Goal: Task Accomplishment & Management: Complete application form

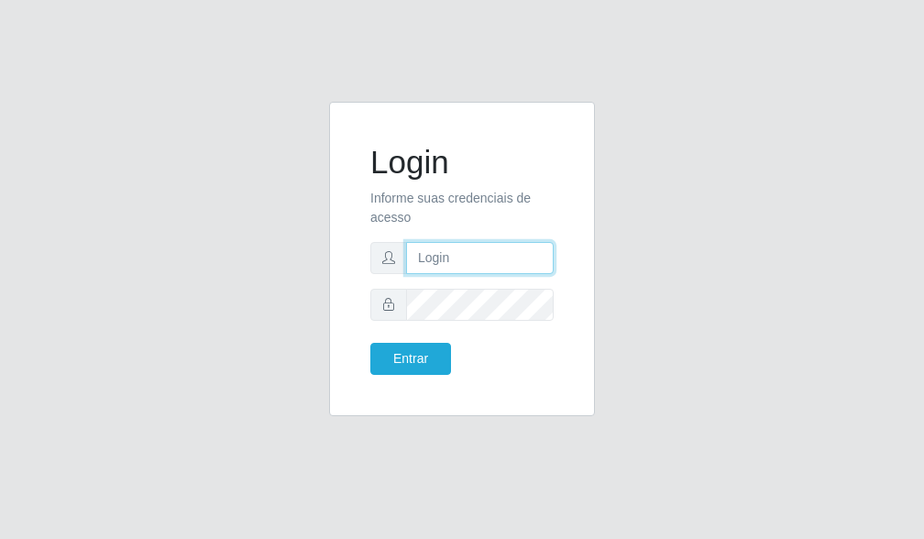
click at [466, 249] on input "text" at bounding box center [480, 258] width 148 height 32
type input "[EMAIL_ADDRESS][DOMAIN_NAME]"
click at [425, 287] on form "Login Informe suas credenciais de acesso [EMAIL_ADDRESS][DOMAIN_NAME] Entrar" at bounding box center [461, 259] width 183 height 232
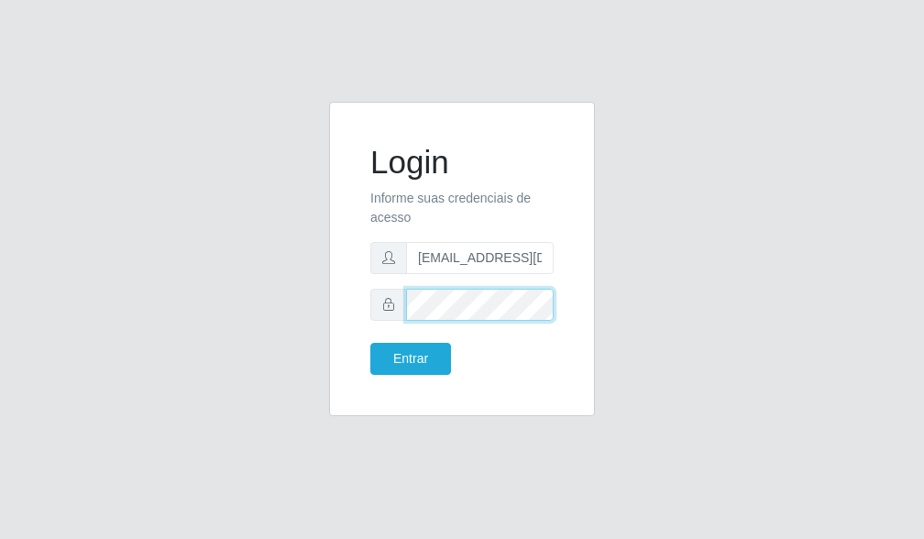
click at [370, 343] on button "Entrar" at bounding box center [410, 359] width 81 height 32
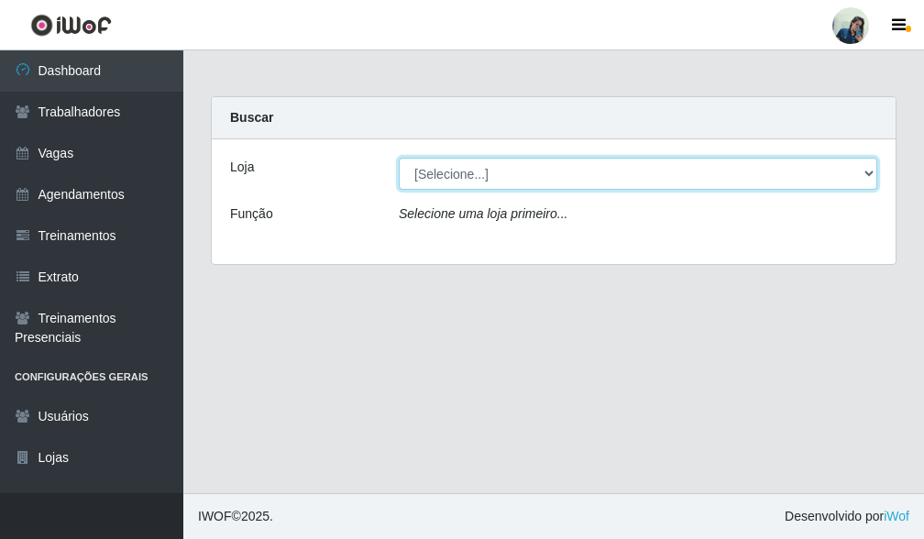
click at [525, 180] on select "[Selecione...] [PERSON_NAME]" at bounding box center [638, 174] width 479 height 32
select select "430"
click at [399, 158] on select "[Selecione...] [PERSON_NAME]" at bounding box center [638, 174] width 479 height 32
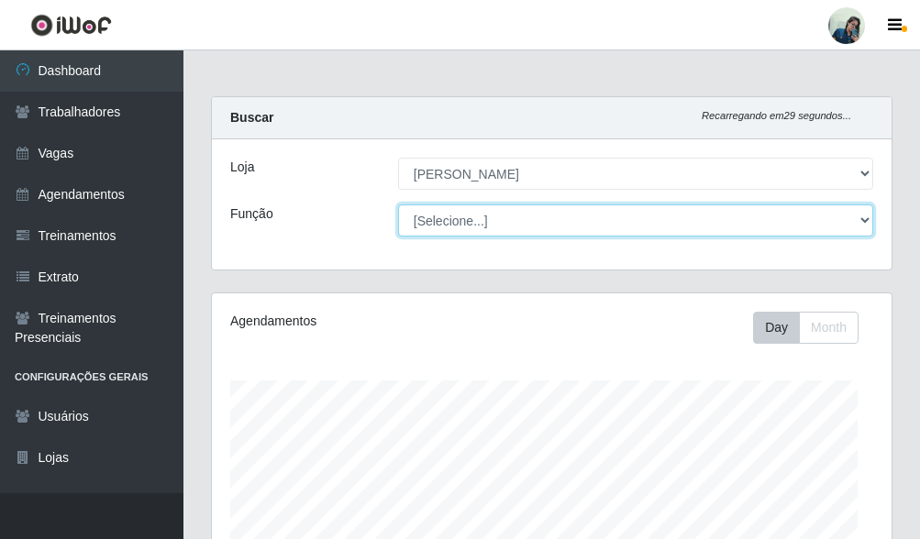
click at [414, 214] on select "[Selecione...] Auxiliar de Estacionamento Auxiliar de Estacionamento + Auxiliar…" at bounding box center [635, 220] width 475 height 32
select select "72"
click at [398, 204] on select "[Selecione...] Auxiliar de Estacionamento Auxiliar de Estacionamento + Auxiliar…" at bounding box center [635, 220] width 475 height 32
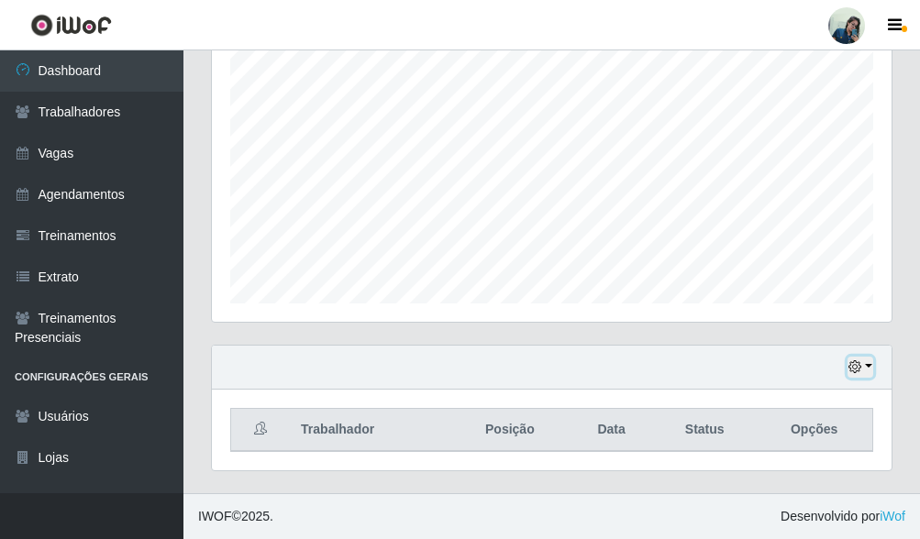
click at [865, 362] on button "button" at bounding box center [860, 367] width 26 height 21
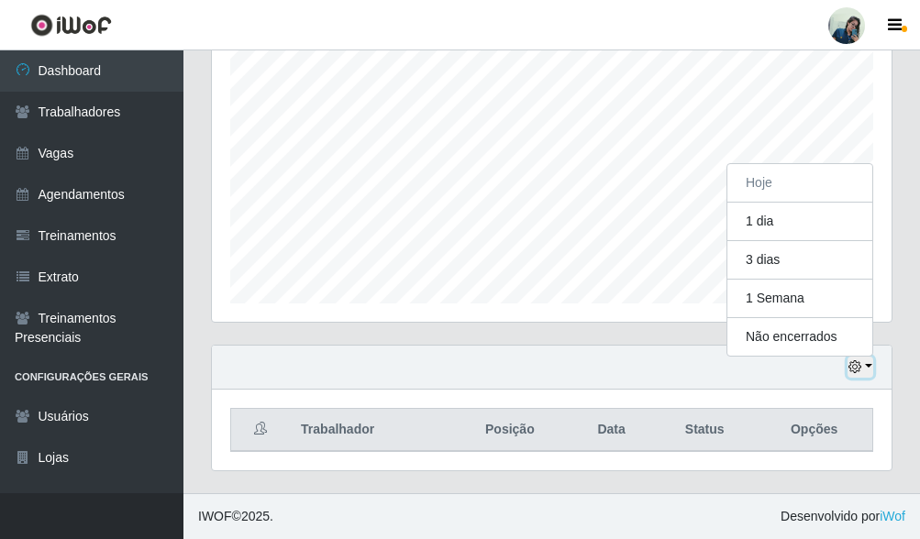
scroll to position [381, 680]
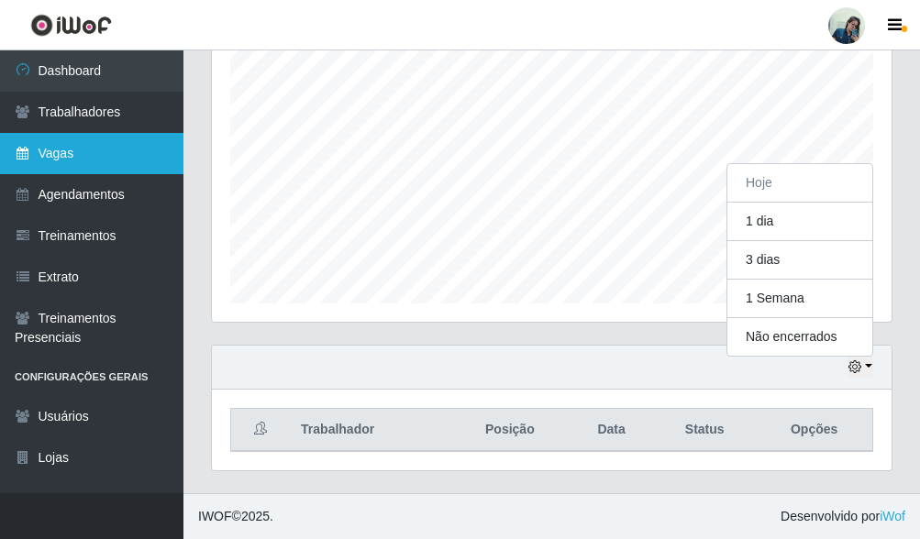
click at [67, 168] on link "Vagas" at bounding box center [91, 153] width 183 height 41
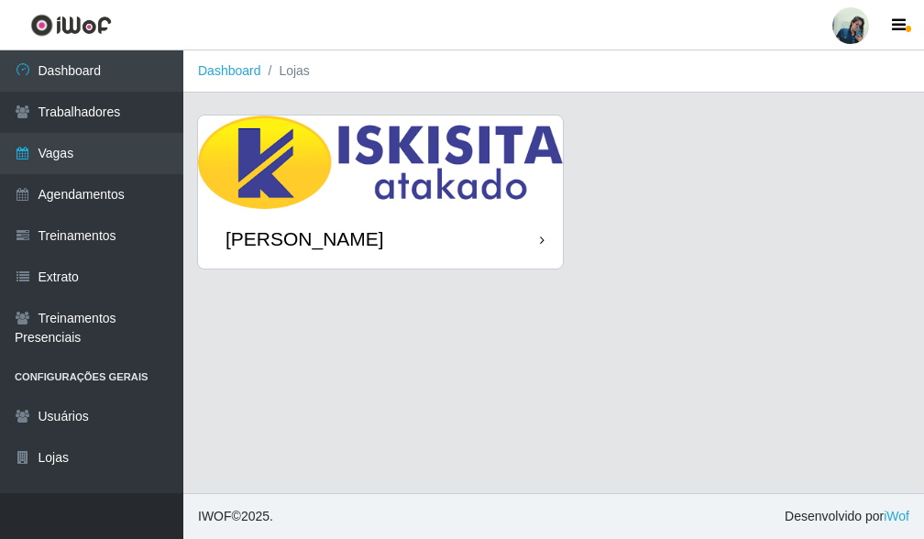
click at [343, 212] on div "[PERSON_NAME]" at bounding box center [380, 239] width 365 height 60
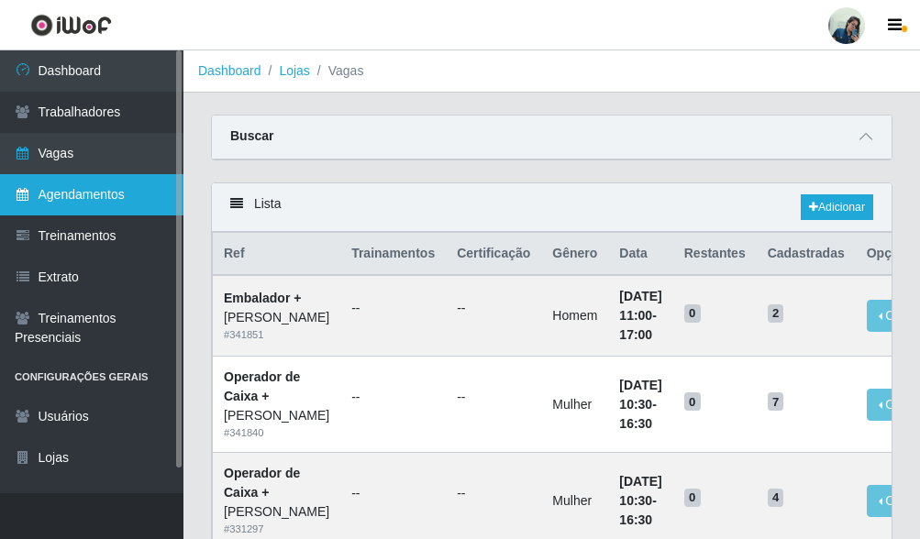
click at [116, 203] on link "Agendamentos" at bounding box center [91, 194] width 183 height 41
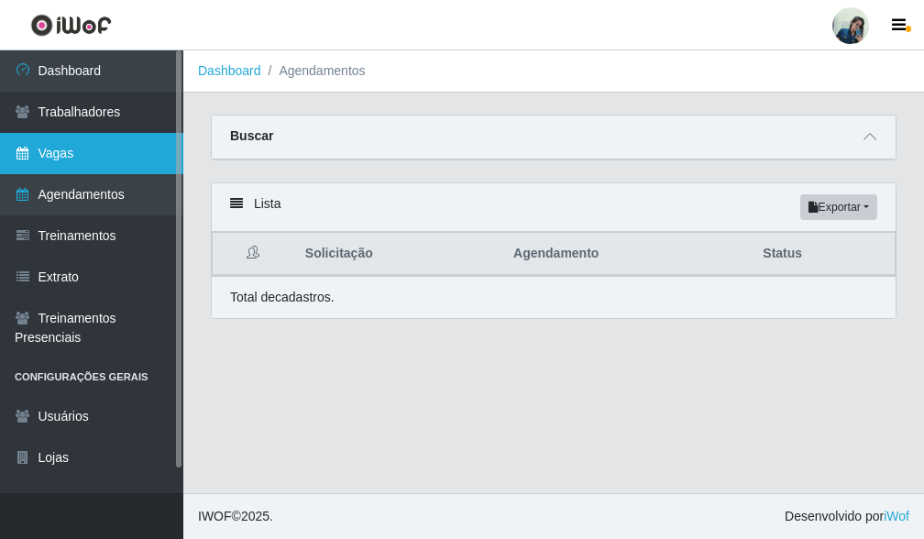
click at [75, 163] on link "Vagas" at bounding box center [91, 153] width 183 height 41
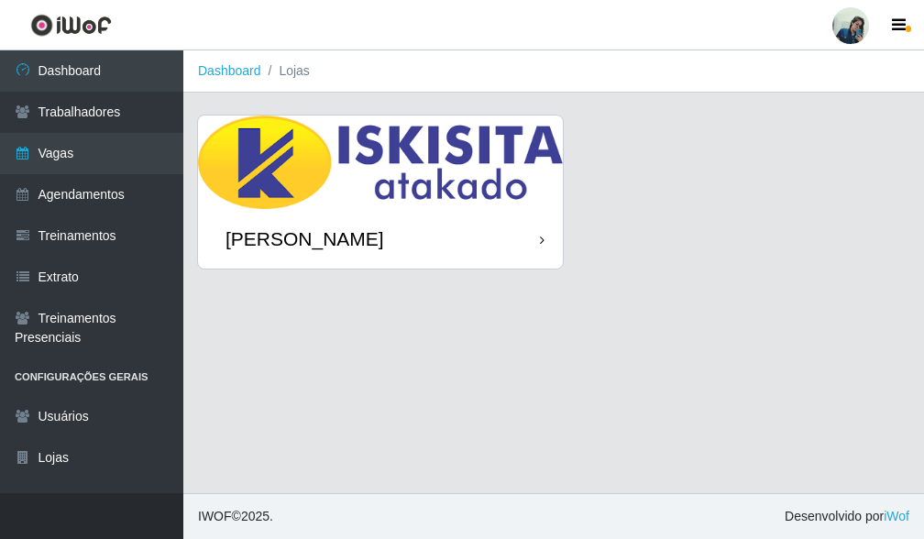
click at [417, 219] on div "[PERSON_NAME]" at bounding box center [380, 239] width 365 height 60
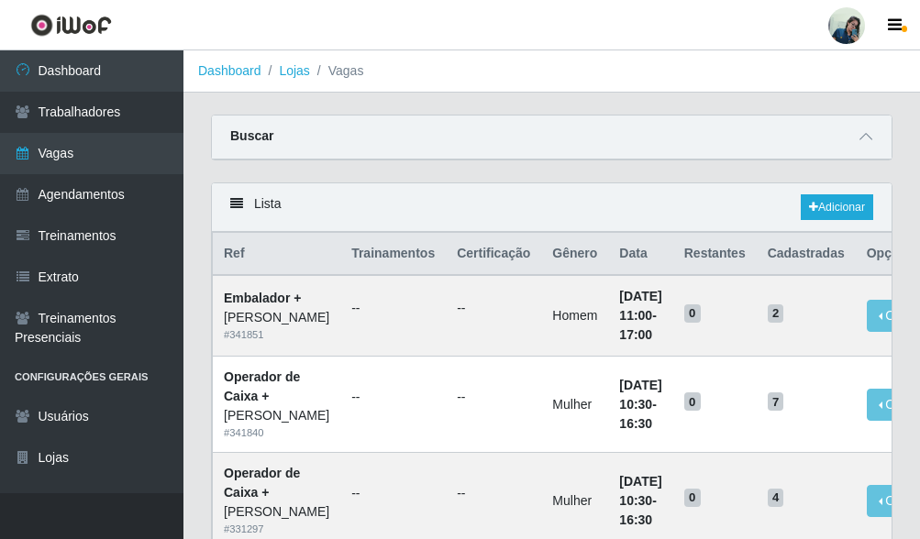
click at [855, 222] on div "Lista Adicionar" at bounding box center [552, 207] width 680 height 49
click at [849, 216] on link "Adicionar" at bounding box center [837, 207] width 72 height 26
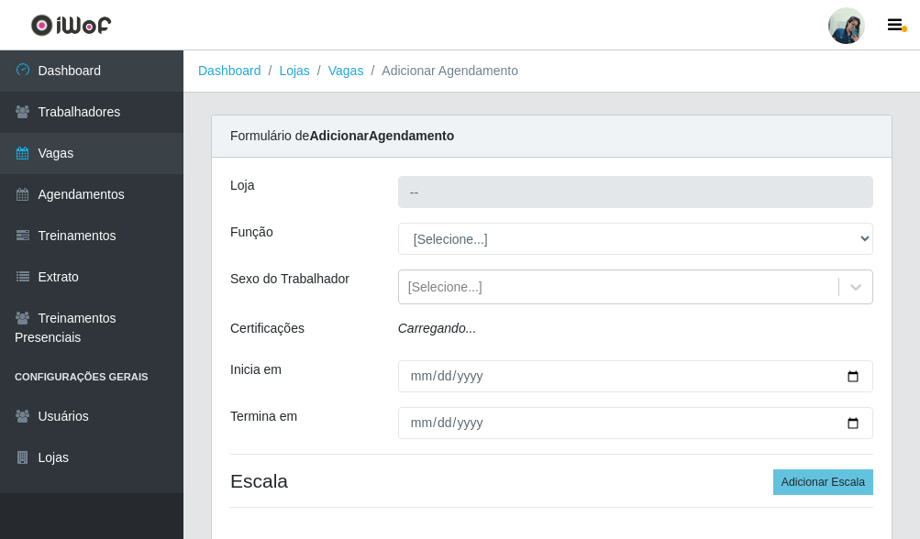
type input "[PERSON_NAME]"
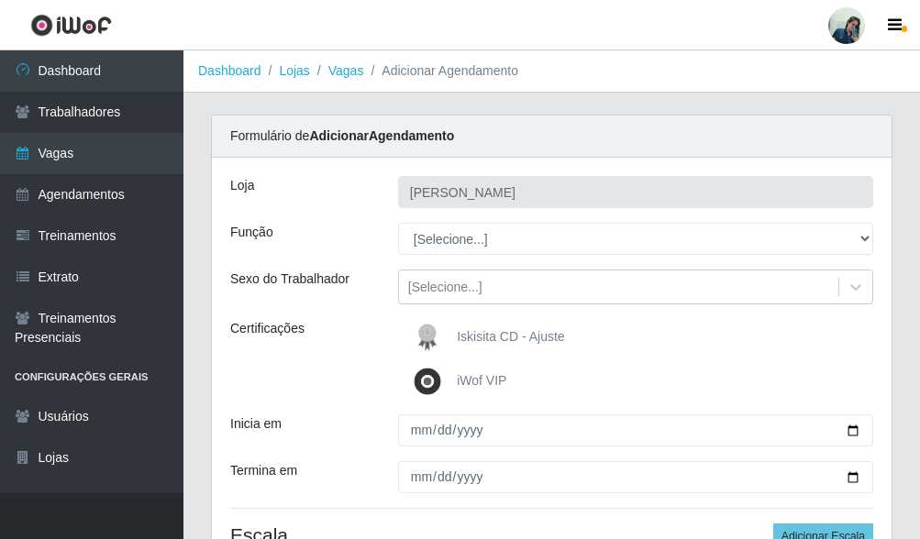
click at [422, 199] on input "[PERSON_NAME]" at bounding box center [635, 192] width 475 height 32
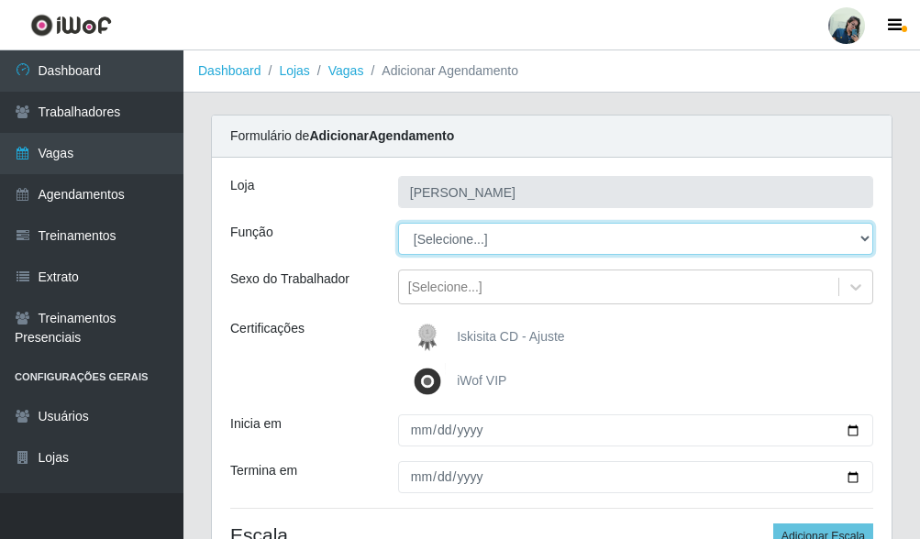
click at [465, 248] on select "[Selecione...] Auxiliar de Estacionamento Auxiliar de Estacionamento + Auxiliar…" at bounding box center [635, 239] width 475 height 32
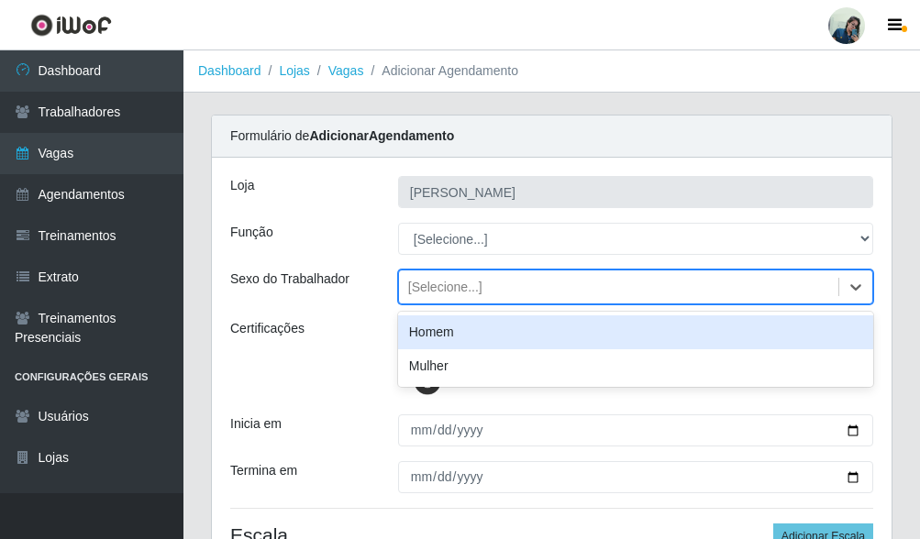
click at [465, 281] on div "[Selecione...]" at bounding box center [445, 287] width 74 height 19
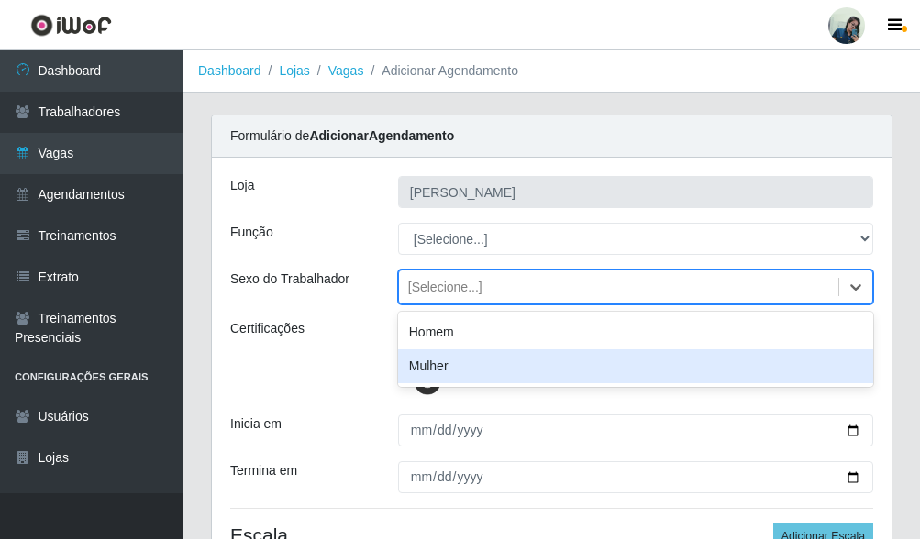
click at [464, 351] on div "Mulher" at bounding box center [635, 366] width 475 height 34
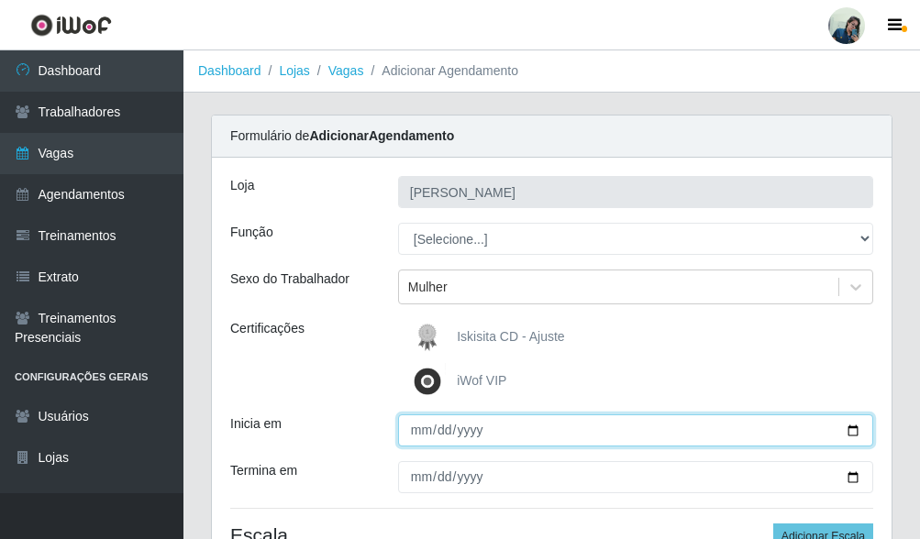
click at [422, 436] on input "Inicia em" at bounding box center [635, 430] width 475 height 32
type input "[DATE]"
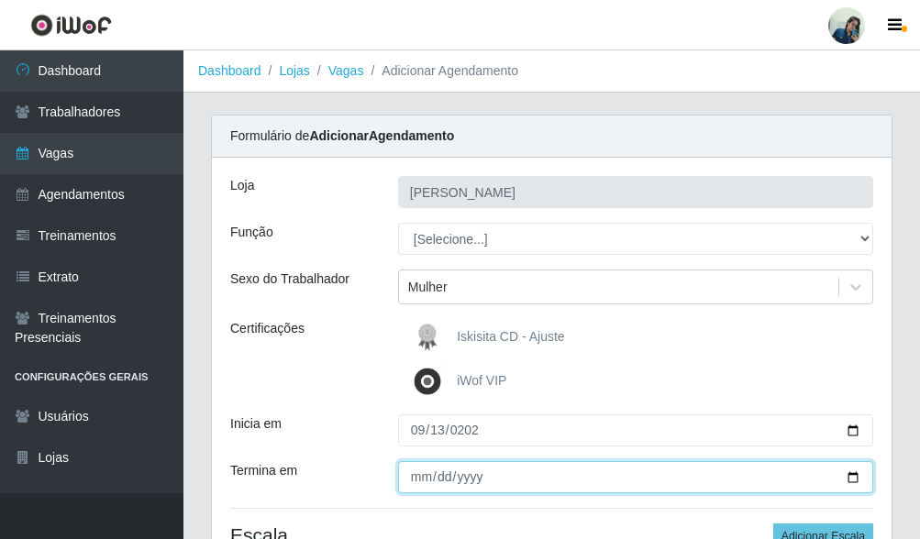
click at [421, 470] on input "Termina em" at bounding box center [635, 477] width 475 height 32
type input "[DATE]"
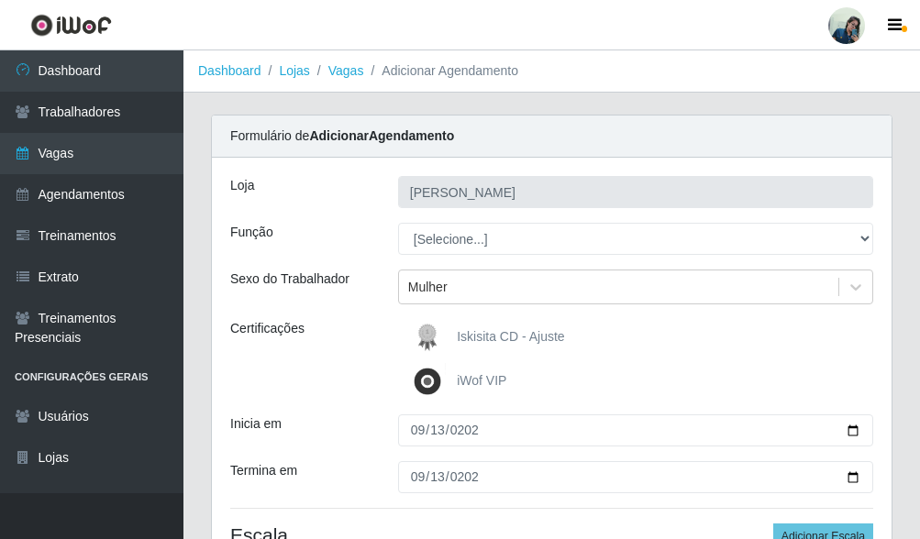
click at [379, 289] on div "Sexo do Trabalhador" at bounding box center [300, 287] width 168 height 35
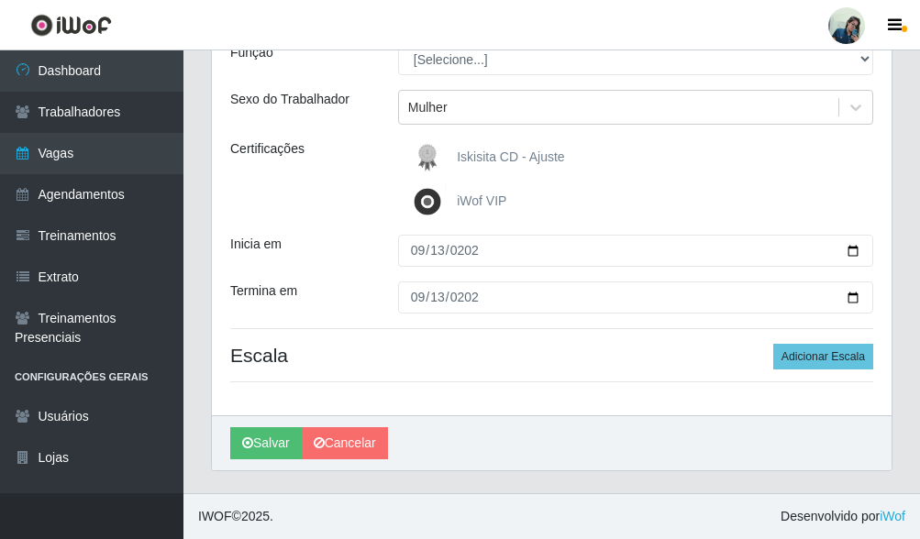
click at [331, 272] on div "[PERSON_NAME] Função [Selecione...] Auxiliar de Estacionamento Auxiliar de Esta…" at bounding box center [552, 196] width 680 height 437
click at [809, 354] on button "Adicionar Escala" at bounding box center [823, 357] width 100 height 26
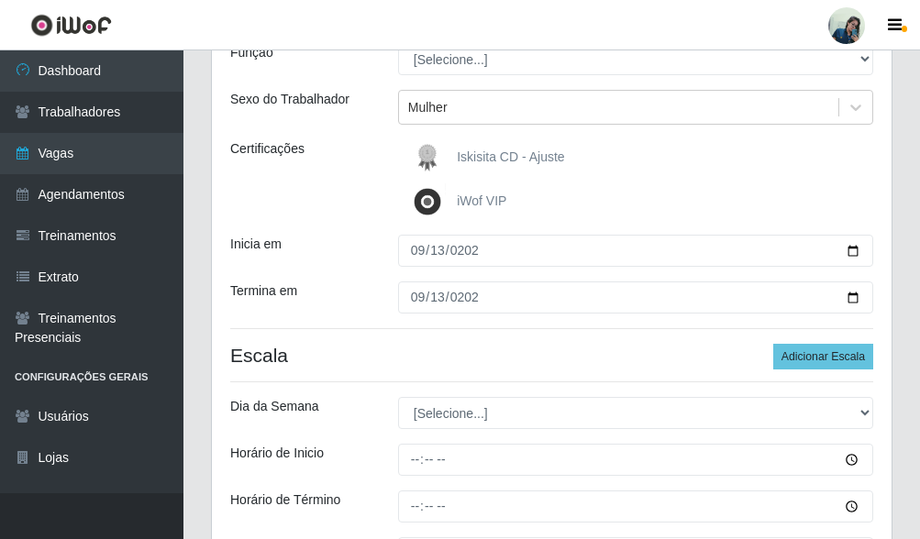
click at [292, 181] on div "Certificações" at bounding box center [300, 179] width 168 height 81
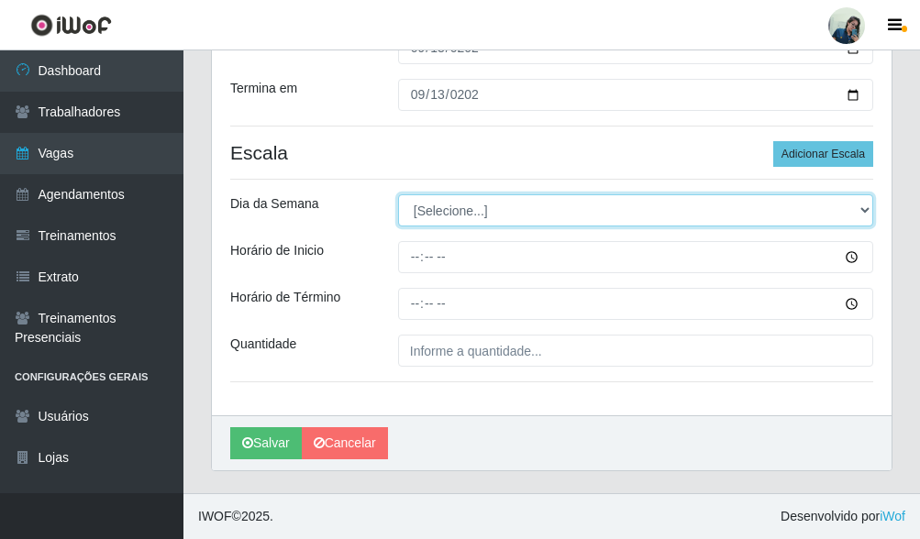
click at [459, 215] on select "[Selecione...] Segunda Terça Quarta Quinta Sexta Sábado Domingo" at bounding box center [635, 210] width 475 height 32
select select "6"
click at [398, 194] on select "[Selecione...] Segunda Terça Quarta Quinta Sexta Sábado Domingo" at bounding box center [635, 210] width 475 height 32
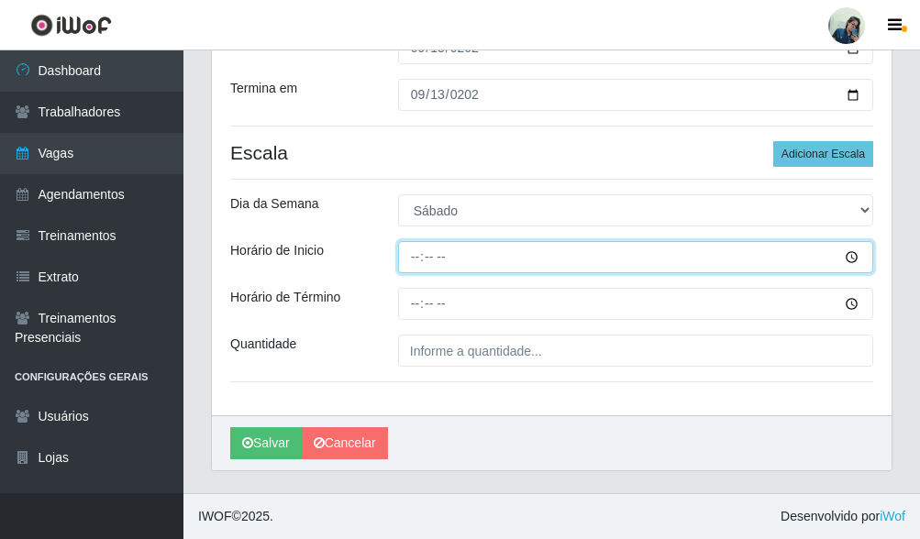
click at [409, 260] on input "Horário de Inicio" at bounding box center [635, 257] width 475 height 32
click at [421, 263] on input "Horário de Inicio" at bounding box center [635, 257] width 475 height 32
type input "09:00"
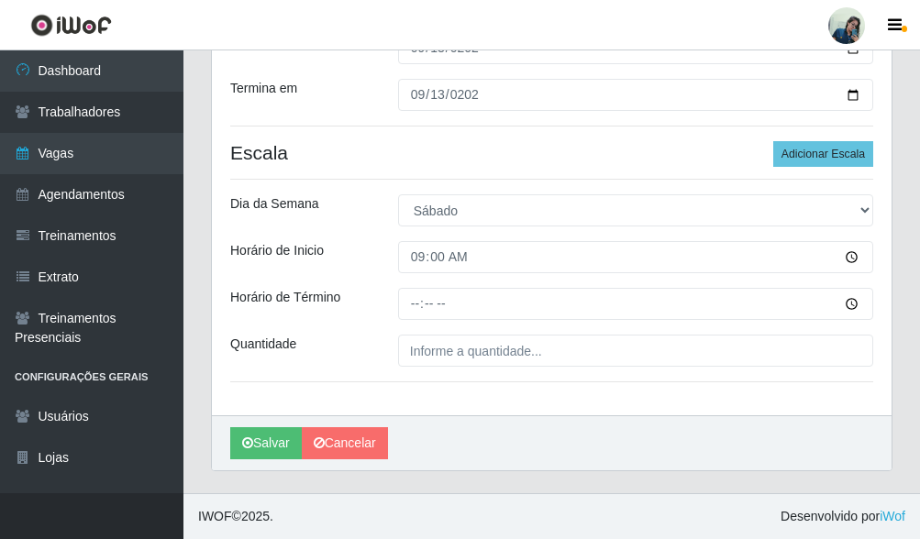
click at [368, 333] on div "[PERSON_NAME] Função [Selecione...] Auxiliar de Estacionamento Auxiliar de Esta…" at bounding box center [552, 95] width 680 height 640
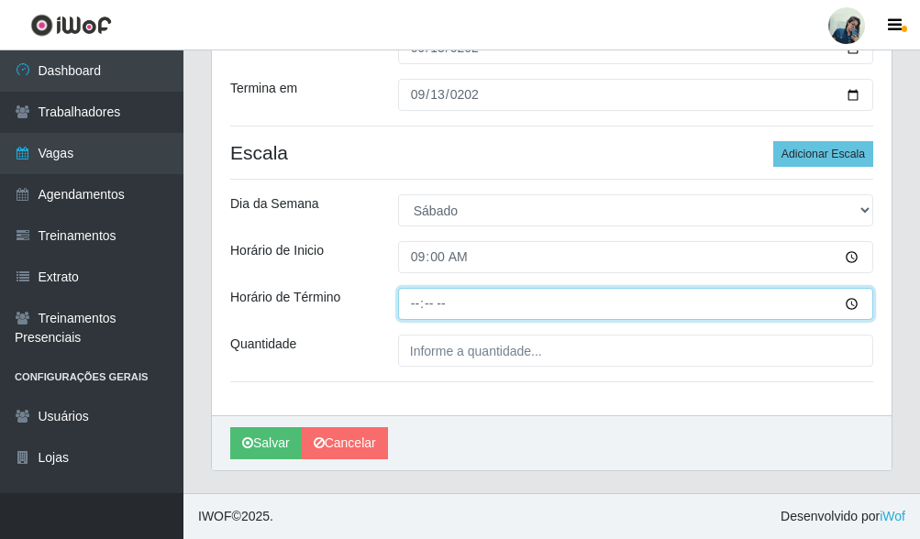
click at [418, 303] on input "Horário de Término" at bounding box center [635, 304] width 475 height 32
type input "15:00"
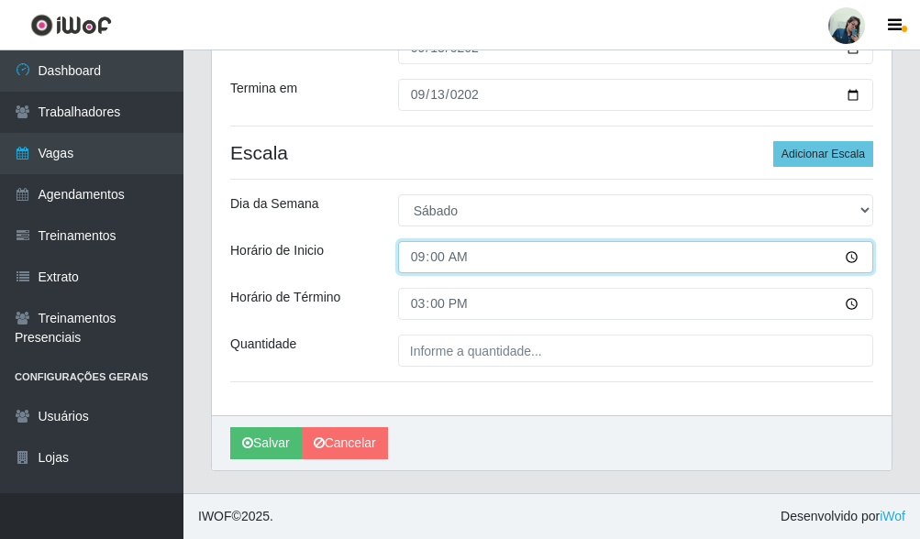
click at [401, 270] on input "09:00" at bounding box center [635, 257] width 475 height 32
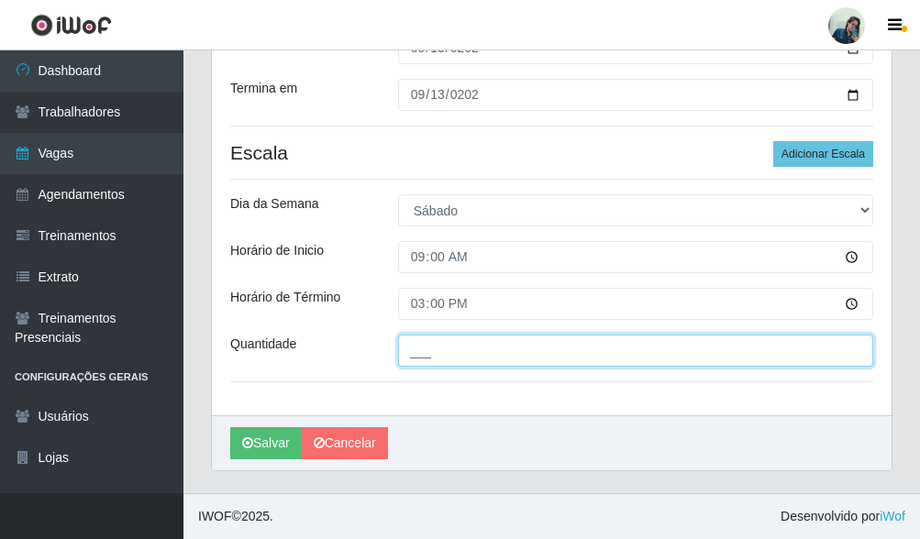
click at [450, 354] on input "___" at bounding box center [635, 351] width 475 height 32
type input "3__"
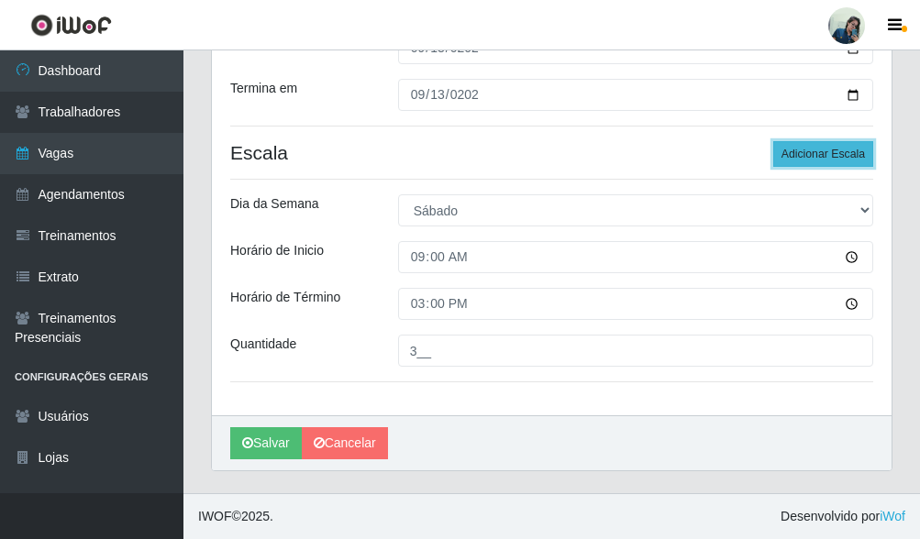
click at [820, 150] on button "Adicionar Escala" at bounding box center [823, 154] width 100 height 26
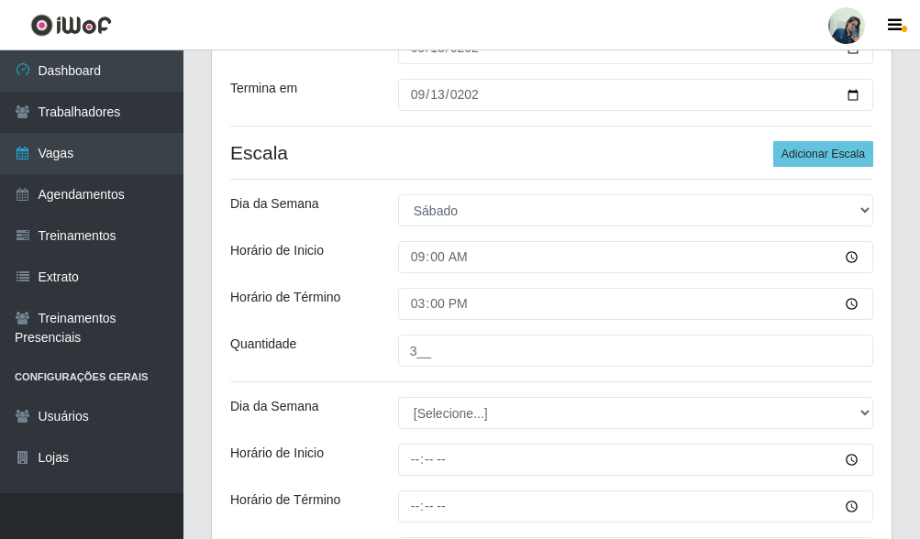
click at [341, 256] on div "Horário de Inicio" at bounding box center [300, 257] width 168 height 32
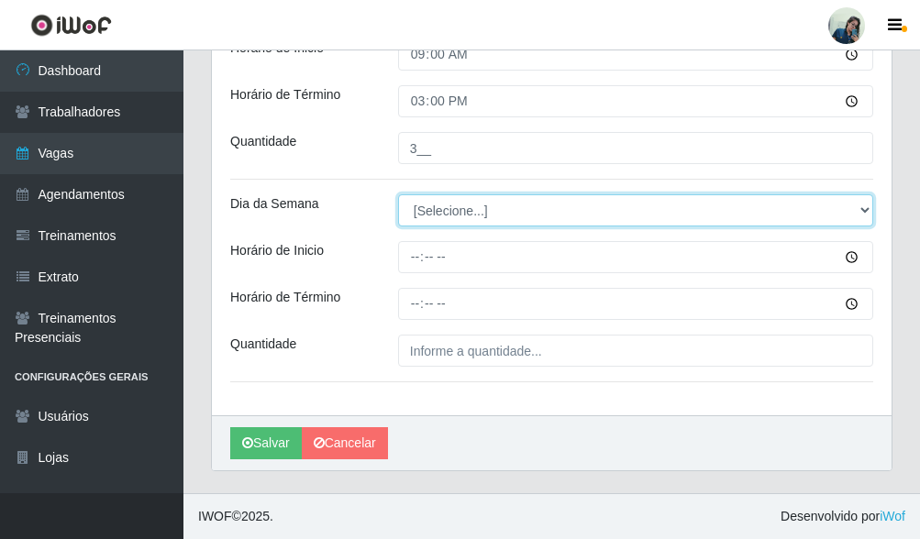
click at [504, 211] on select "[Selecione...] Segunda Terça Quarta Quinta Sexta Sábado Domingo" at bounding box center [635, 210] width 475 height 32
select select "6"
click at [398, 194] on select "[Selecione...] Segunda Terça Quarta Quinta Sexta Sábado Domingo" at bounding box center [635, 210] width 475 height 32
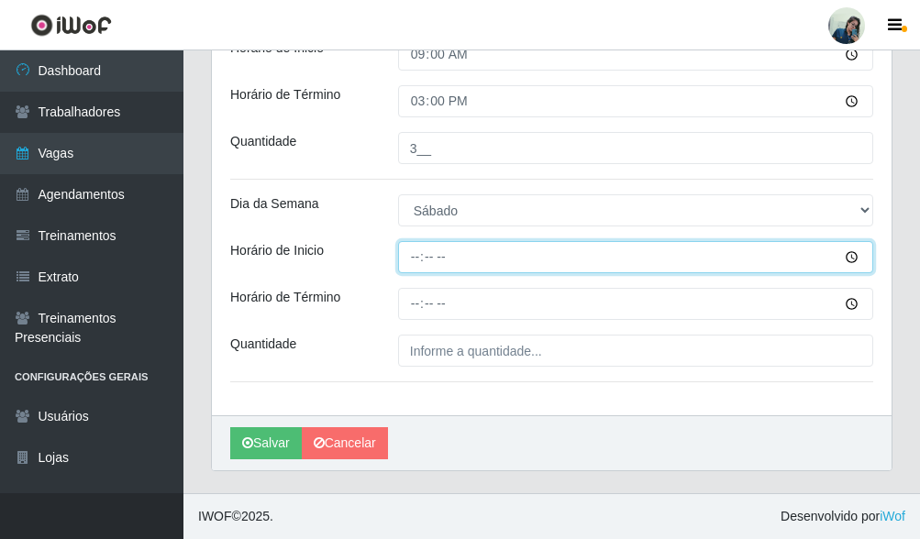
click at [410, 263] on input "Horário de Inicio" at bounding box center [635, 257] width 475 height 32
type input "10:30"
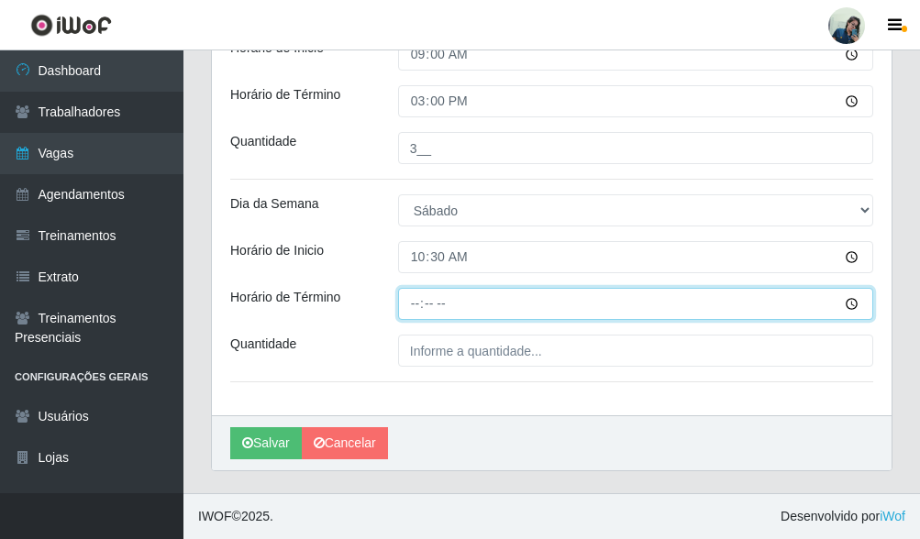
click at [412, 303] on input "Horário de Término" at bounding box center [635, 304] width 475 height 32
type input "16:30"
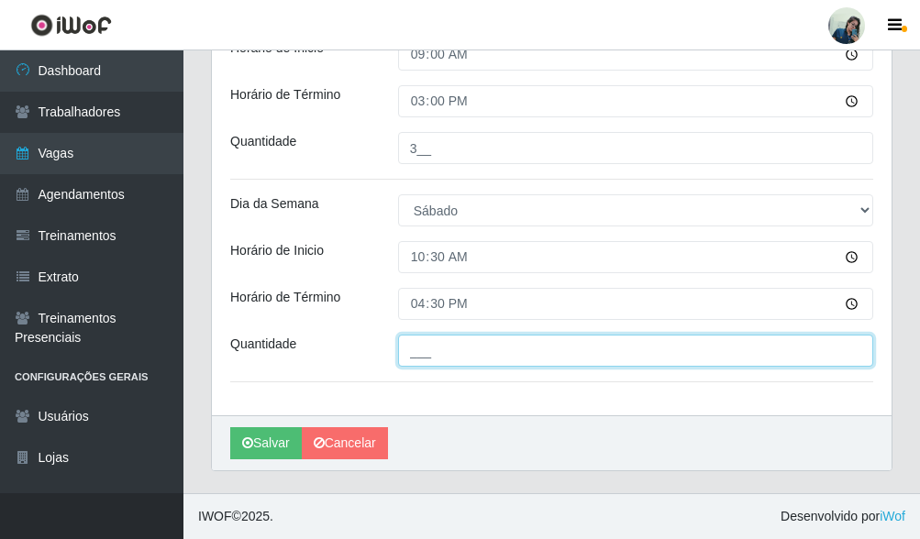
click at [472, 356] on input "___" at bounding box center [635, 351] width 475 height 32
type input "4__"
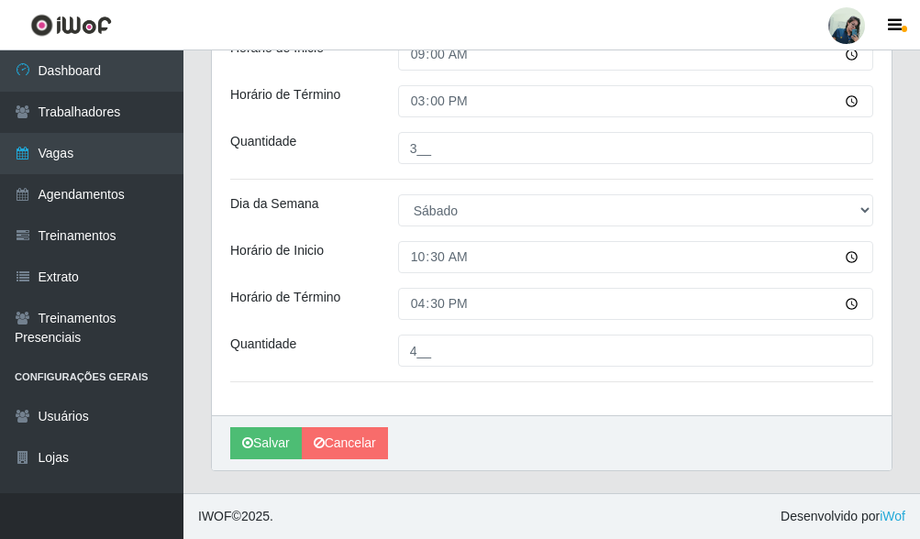
click at [365, 250] on div "Horário de Inicio" at bounding box center [300, 257] width 168 height 32
click at [271, 438] on button "Salvar" at bounding box center [266, 443] width 72 height 32
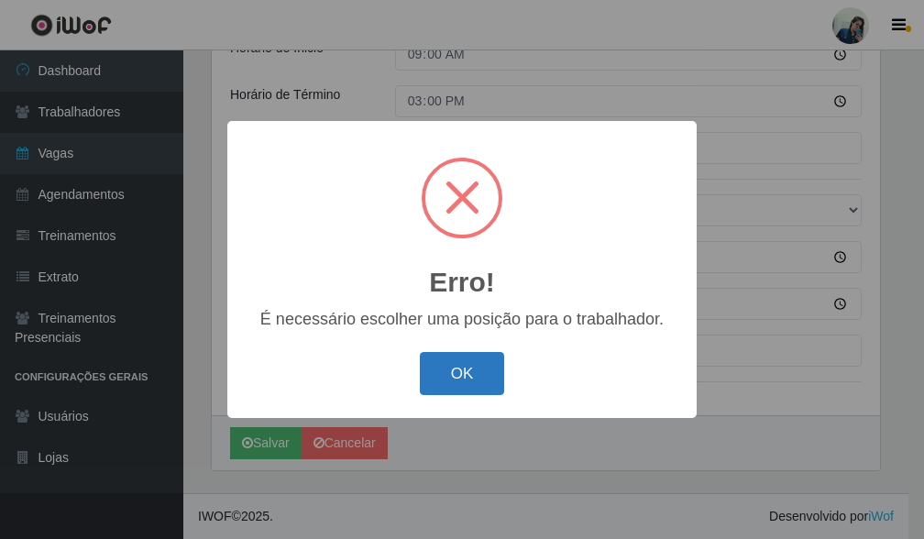
click at [455, 382] on button "OK" at bounding box center [462, 373] width 85 height 43
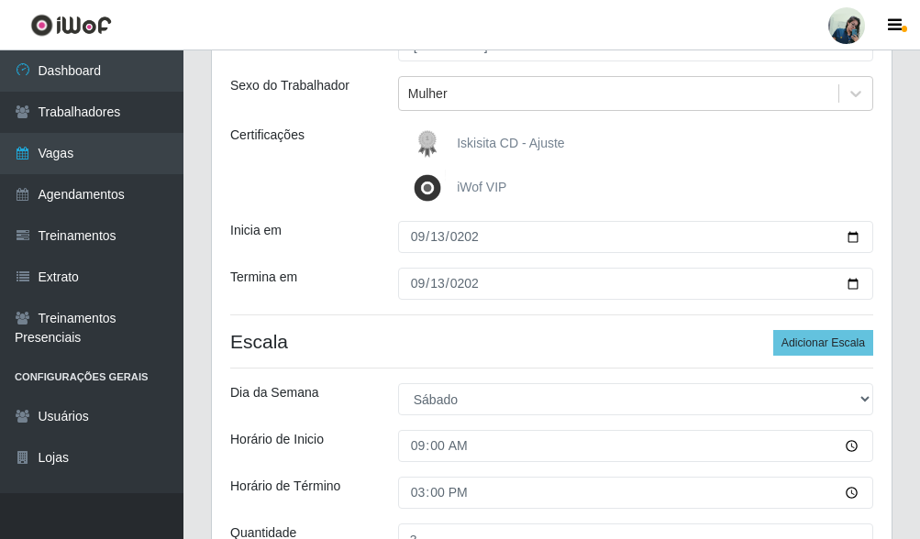
scroll to position [0, 0]
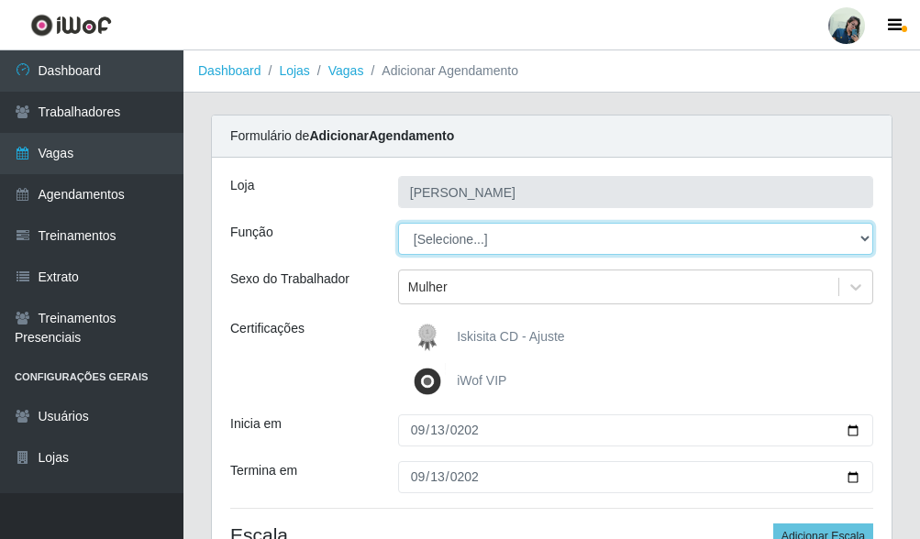
click at [467, 238] on select "[Selecione...] Auxiliar de Estacionamento Auxiliar de Estacionamento + Auxiliar…" at bounding box center [635, 239] width 475 height 32
select select "72"
click at [398, 223] on select "[Selecione...] Auxiliar de Estacionamento Auxiliar de Estacionamento + Auxiliar…" at bounding box center [635, 239] width 475 height 32
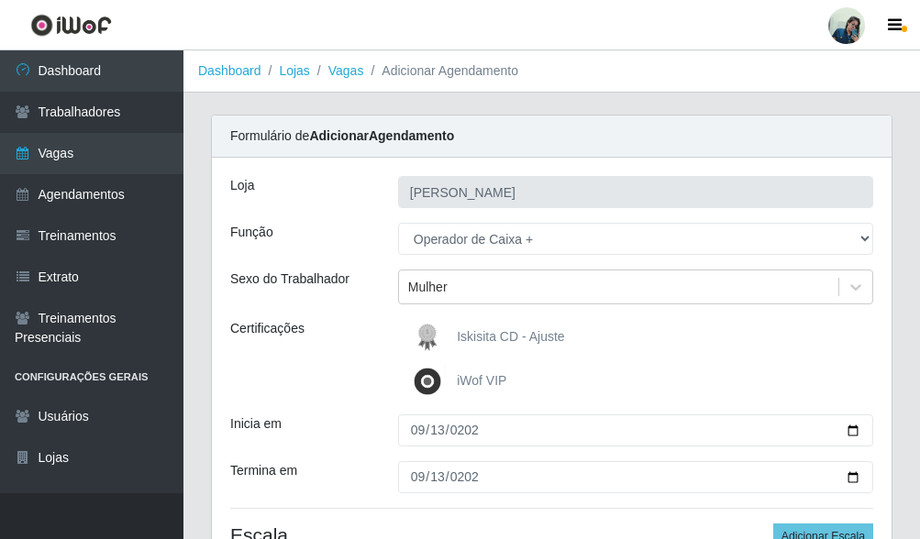
click at [345, 275] on div "Sexo do Trabalhador" at bounding box center [300, 287] width 168 height 35
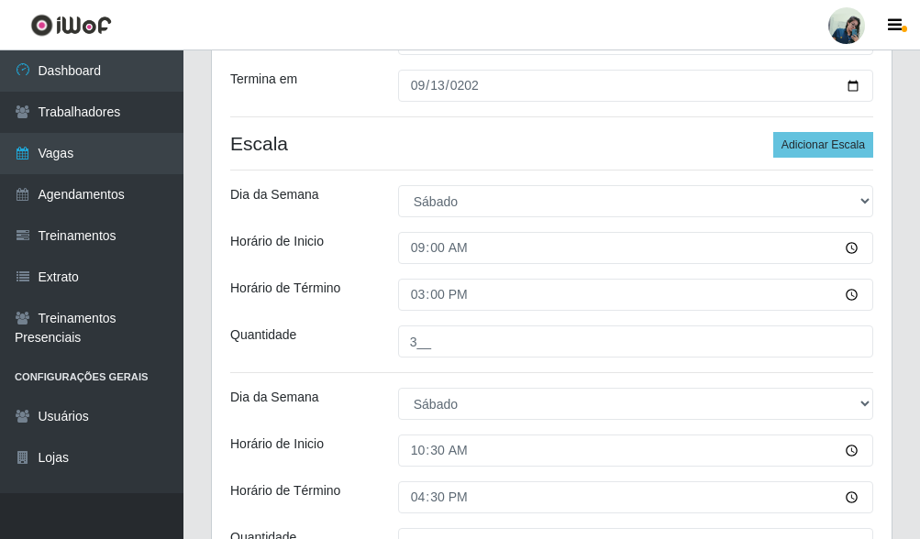
scroll to position [585, 0]
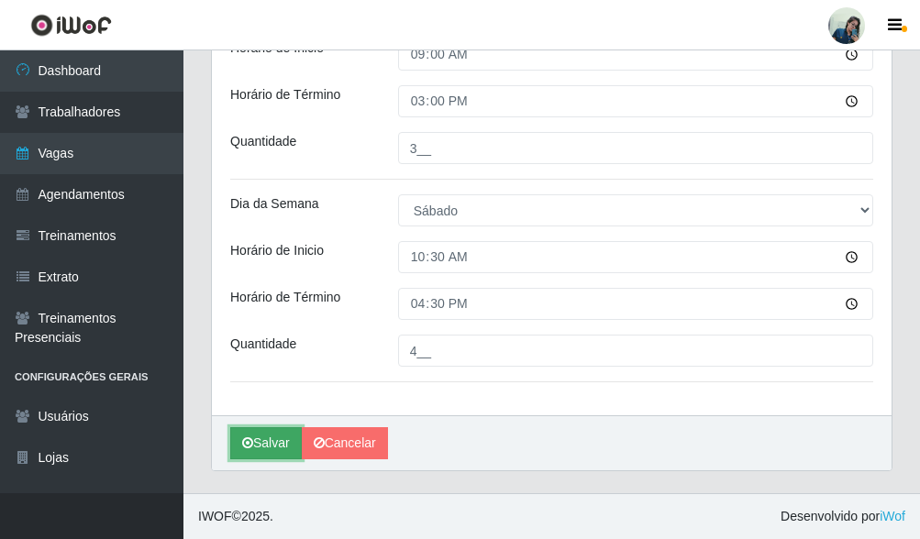
click at [272, 441] on button "Salvar" at bounding box center [266, 443] width 72 height 32
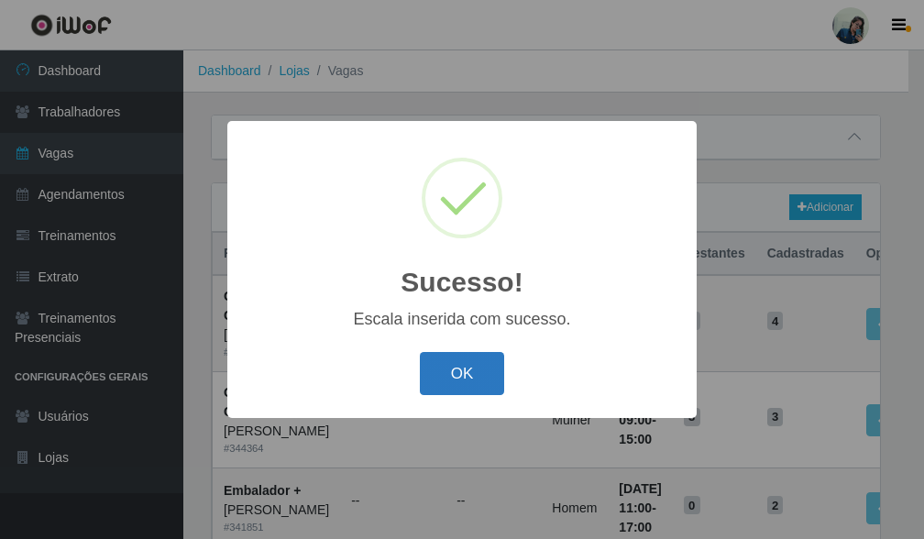
click at [473, 385] on button "OK" at bounding box center [462, 373] width 85 height 43
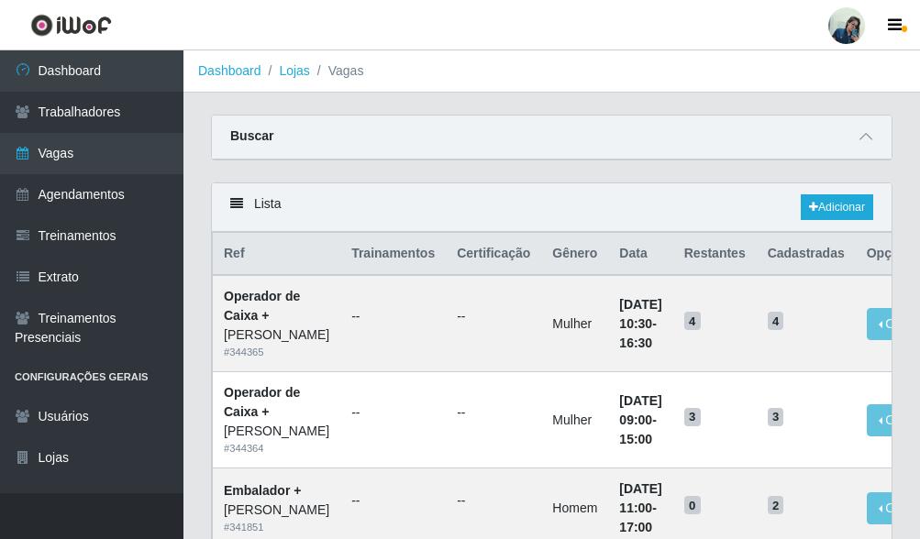
click at [547, 128] on div "Buscar" at bounding box center [552, 138] width 680 height 44
click at [839, 205] on link "Adicionar" at bounding box center [837, 207] width 72 height 26
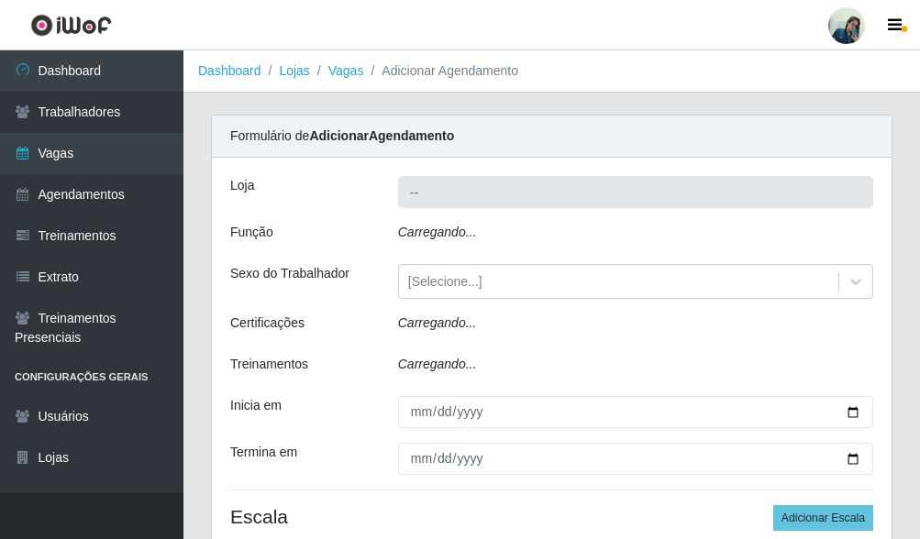
type input "[PERSON_NAME]"
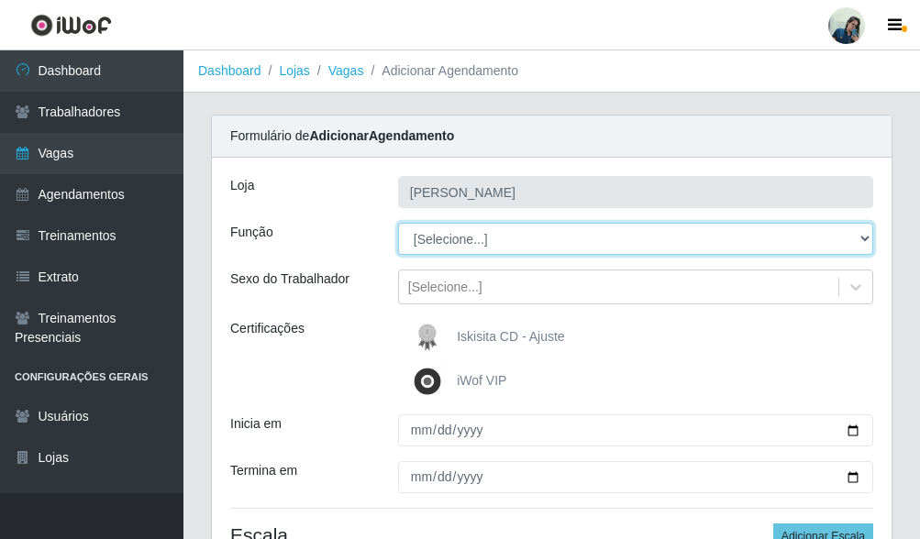
click at [476, 251] on select "[Selecione...] Auxiliar de Estacionamento Auxiliar de Estacionamento + Auxiliar…" at bounding box center [635, 239] width 475 height 32
select select "70"
click at [398, 223] on select "[Selecione...] Auxiliar de Estacionamento Auxiliar de Estacionamento + Auxiliar…" at bounding box center [635, 239] width 475 height 32
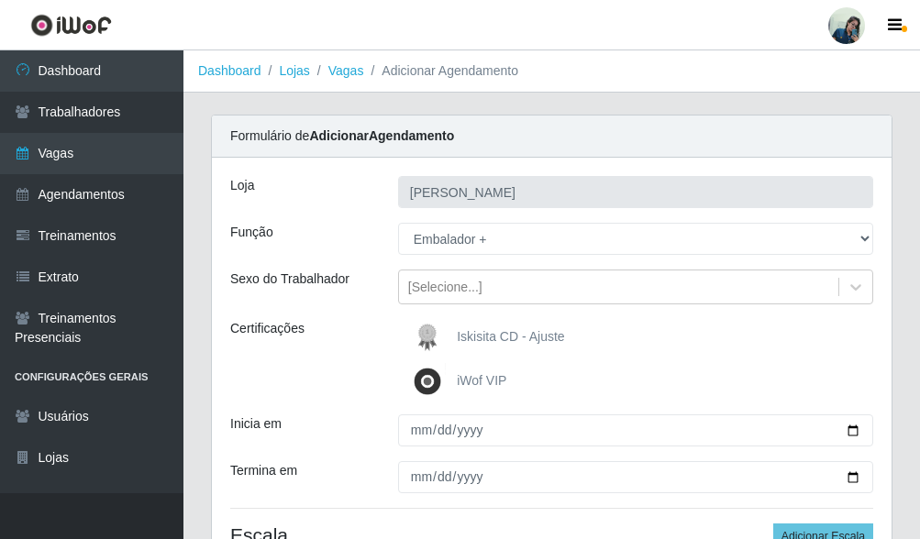
click at [276, 358] on div "Certificações" at bounding box center [300, 359] width 168 height 81
click at [451, 272] on div "[Selecione...]" at bounding box center [618, 287] width 439 height 30
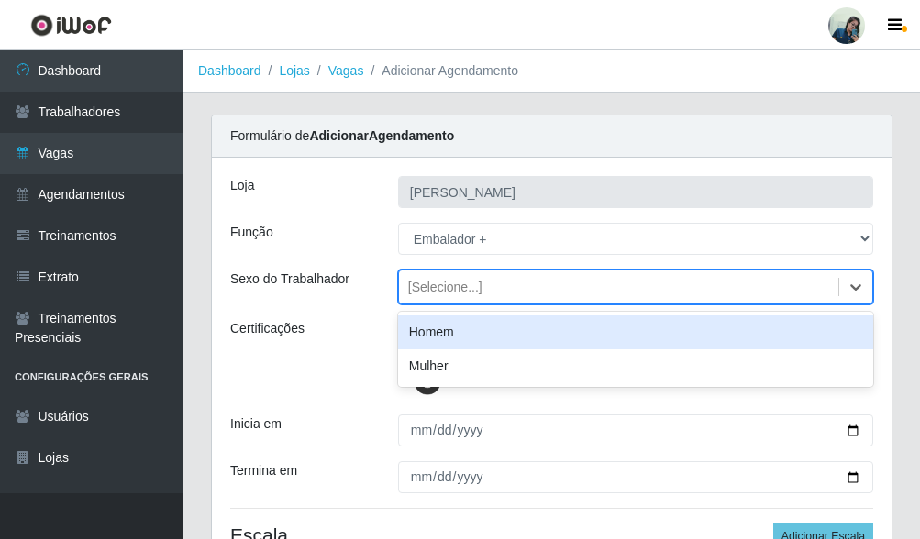
click at [438, 330] on div "Homem" at bounding box center [635, 332] width 475 height 34
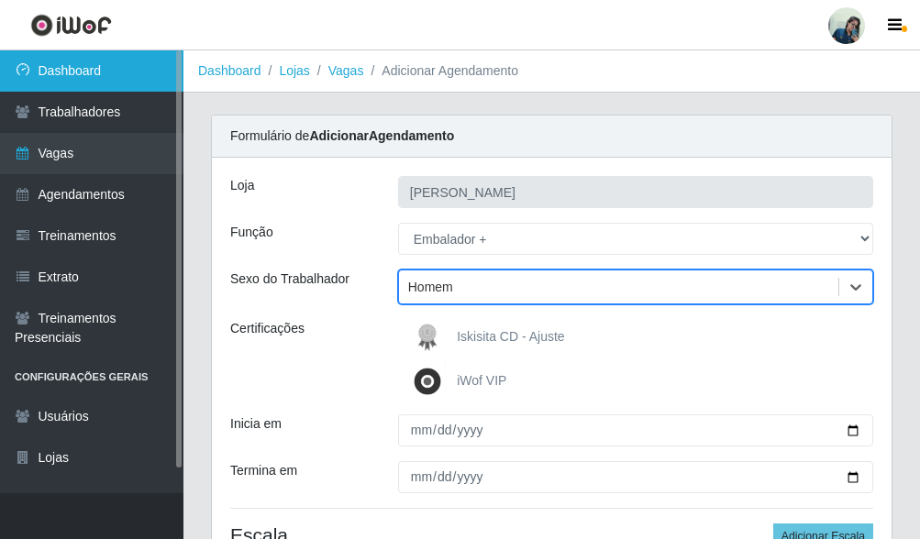
click at [45, 57] on link "Dashboard" at bounding box center [91, 70] width 183 height 41
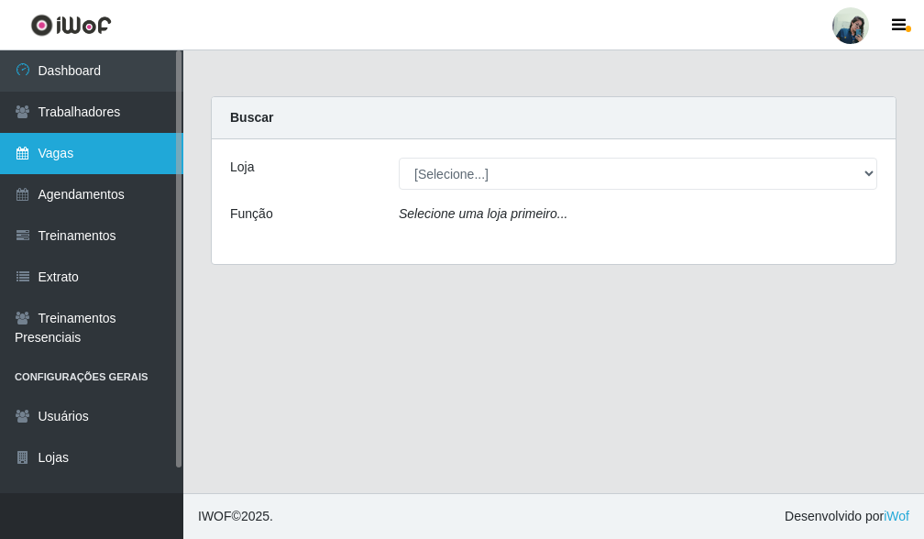
click at [86, 159] on link "Vagas" at bounding box center [91, 153] width 183 height 41
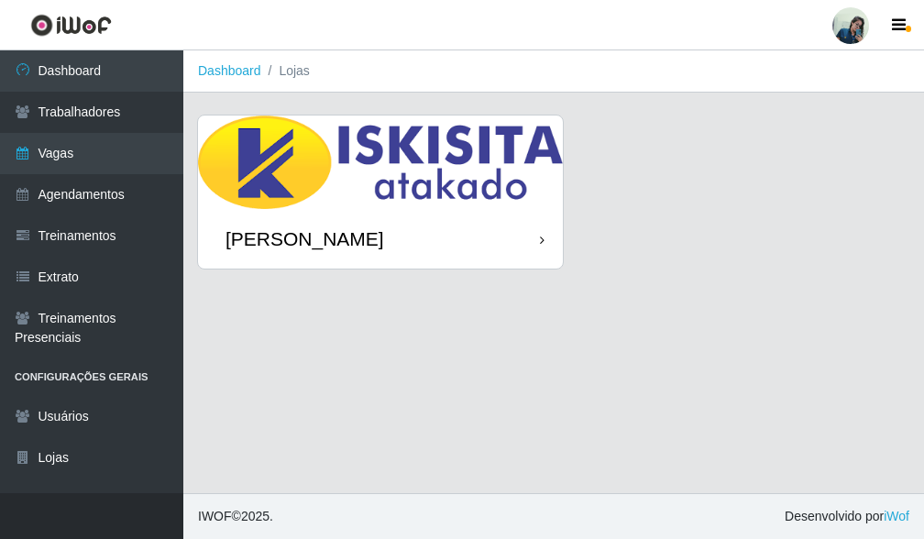
click at [522, 238] on div "[PERSON_NAME]" at bounding box center [380, 239] width 365 height 60
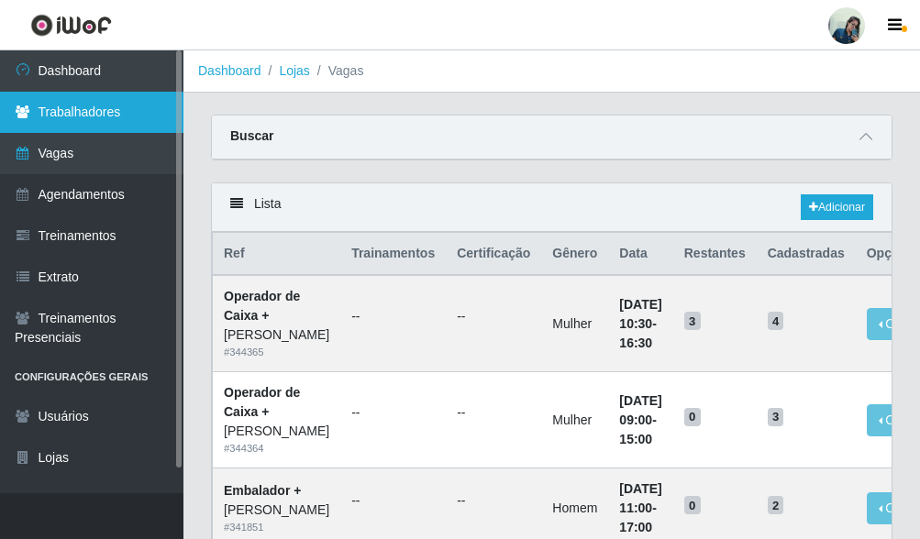
click at [89, 131] on link "Trabalhadores" at bounding box center [91, 112] width 183 height 41
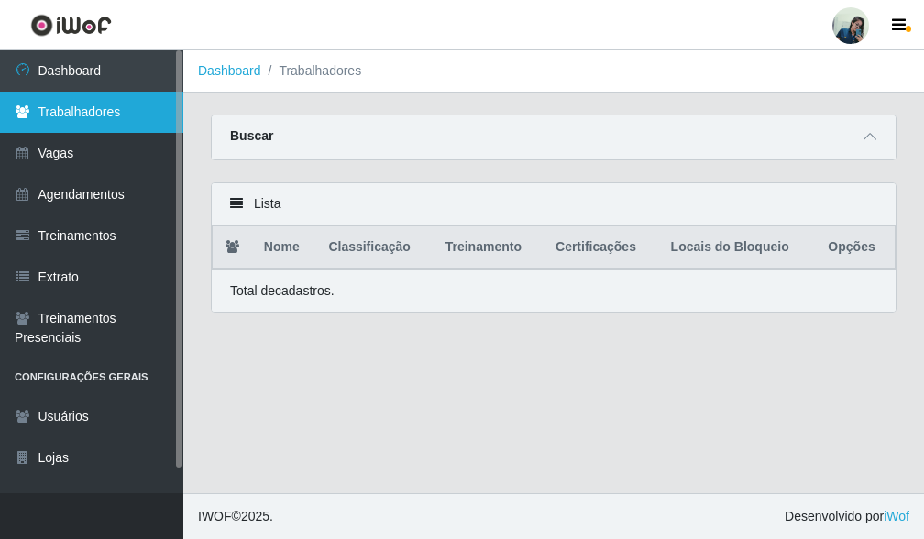
click at [74, 113] on link "Trabalhadores" at bounding box center [91, 112] width 183 height 41
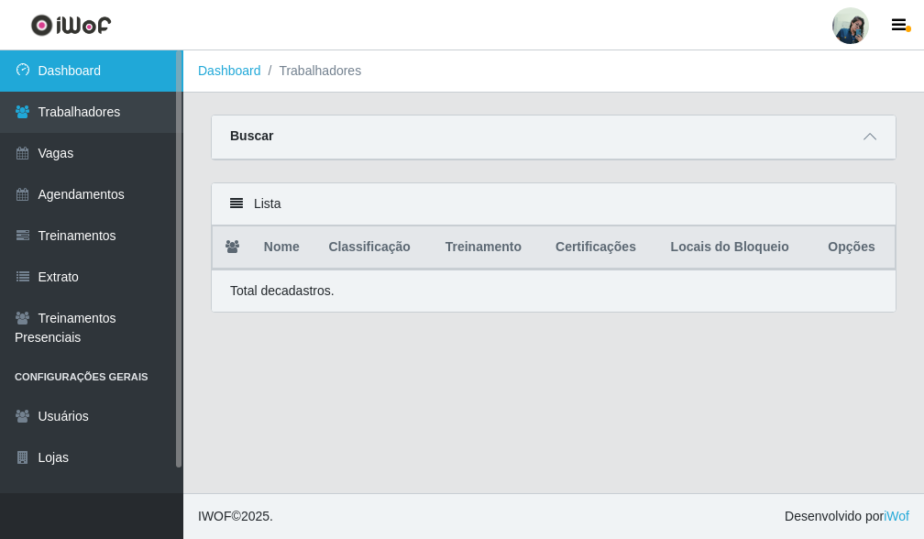
click at [72, 75] on link "Dashboard" at bounding box center [91, 70] width 183 height 41
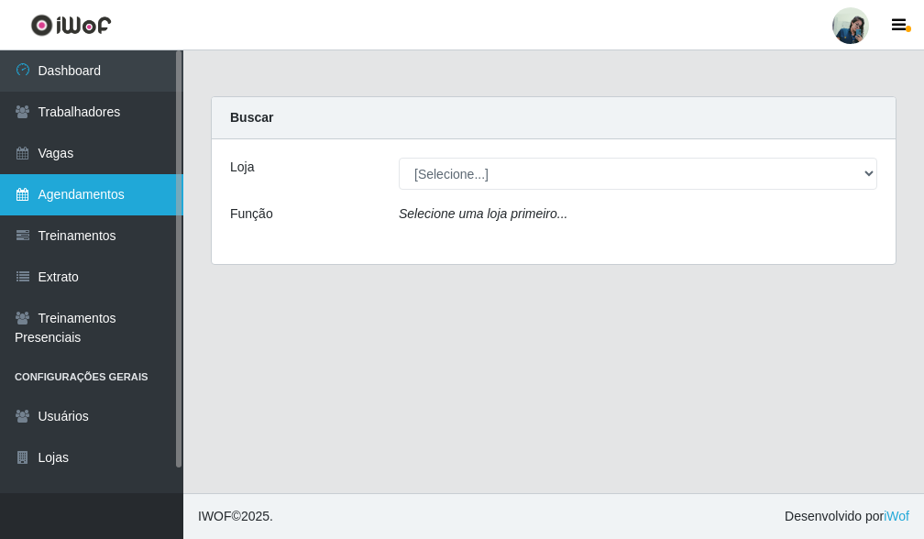
click at [32, 176] on link "Agendamentos" at bounding box center [91, 194] width 183 height 41
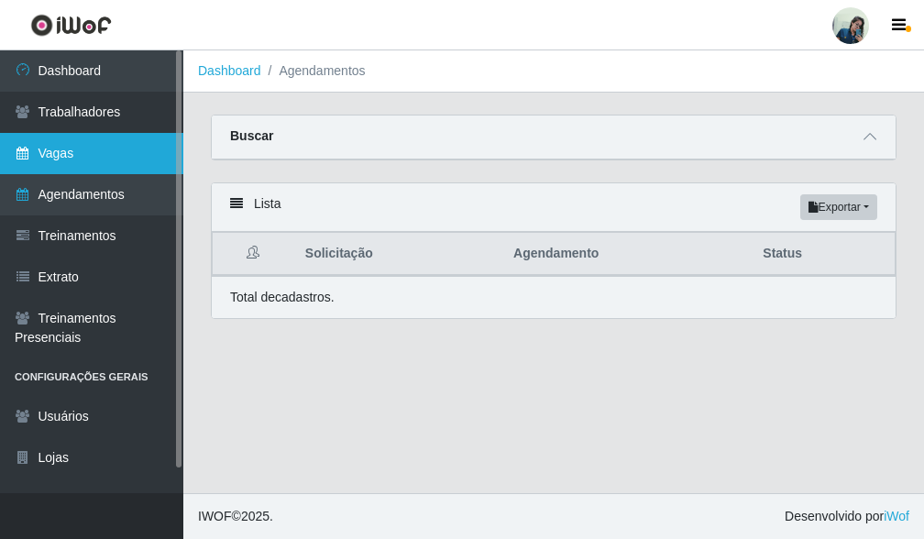
click at [53, 155] on link "Vagas" at bounding box center [91, 153] width 183 height 41
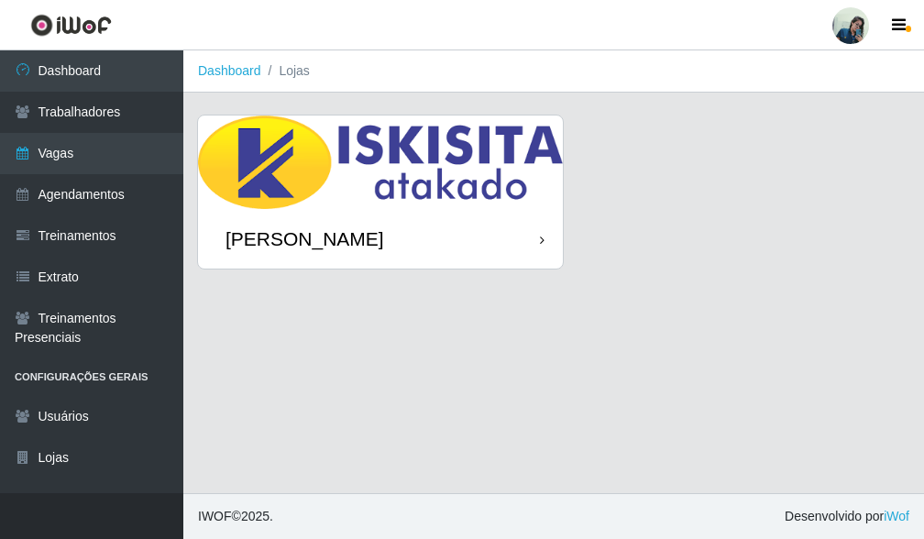
click at [449, 163] on img at bounding box center [380, 163] width 365 height 94
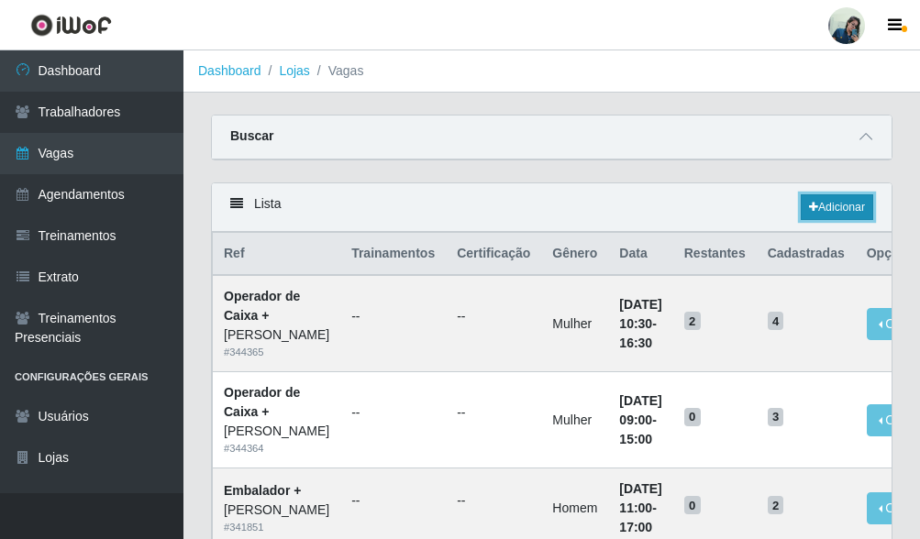
click at [828, 215] on link "Adicionar" at bounding box center [837, 207] width 72 height 26
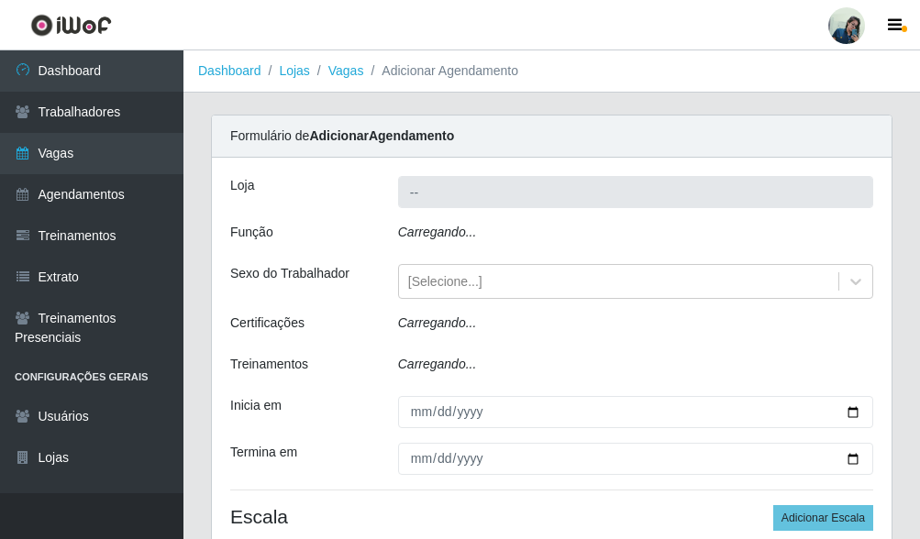
type input "[PERSON_NAME]"
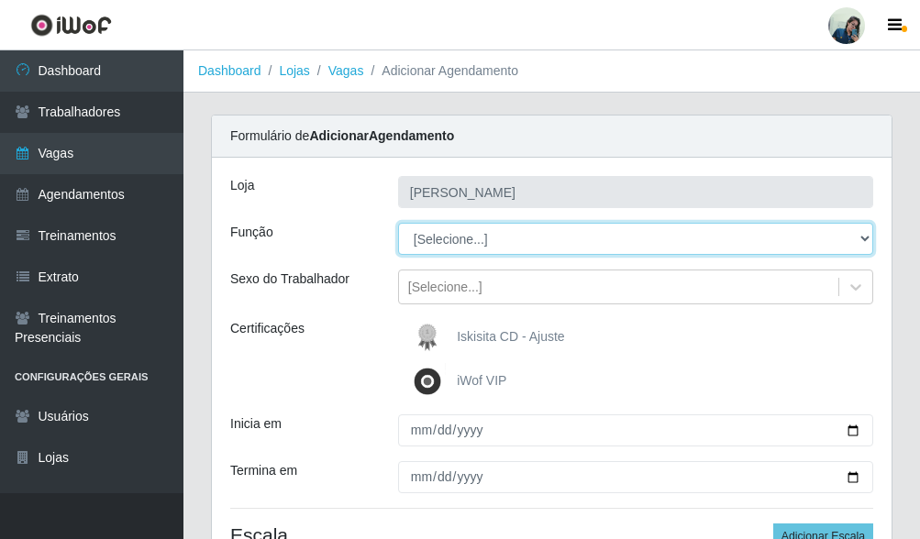
click at [421, 252] on select "[Selecione...] Auxiliar de Estacionamento Auxiliar de Estacionamento + Auxiliar…" at bounding box center [635, 239] width 475 height 32
select select "70"
click at [398, 223] on select "[Selecione...] Auxiliar de Estacionamento Auxiliar de Estacionamento + Auxiliar…" at bounding box center [635, 239] width 475 height 32
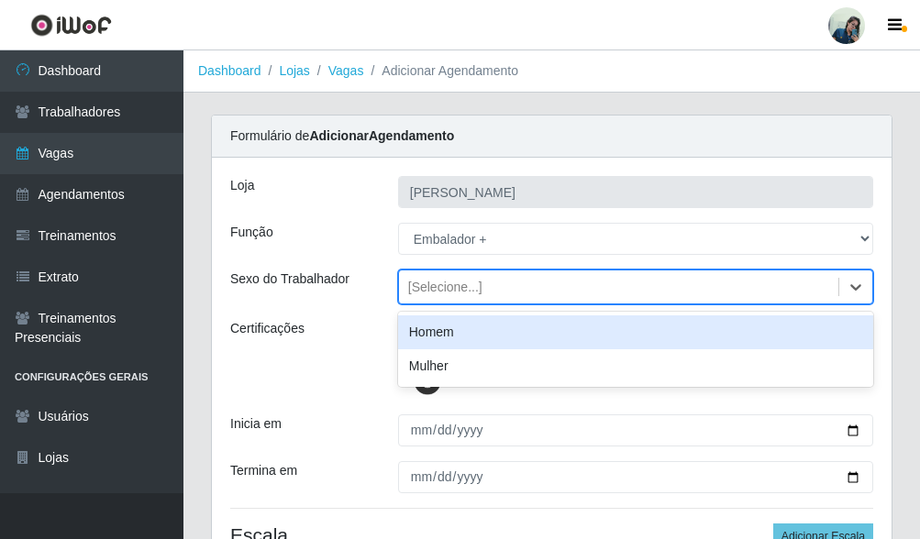
click at [429, 297] on div "[Selecione...]" at bounding box center [618, 287] width 439 height 30
click at [444, 333] on div "Homem" at bounding box center [635, 332] width 475 height 34
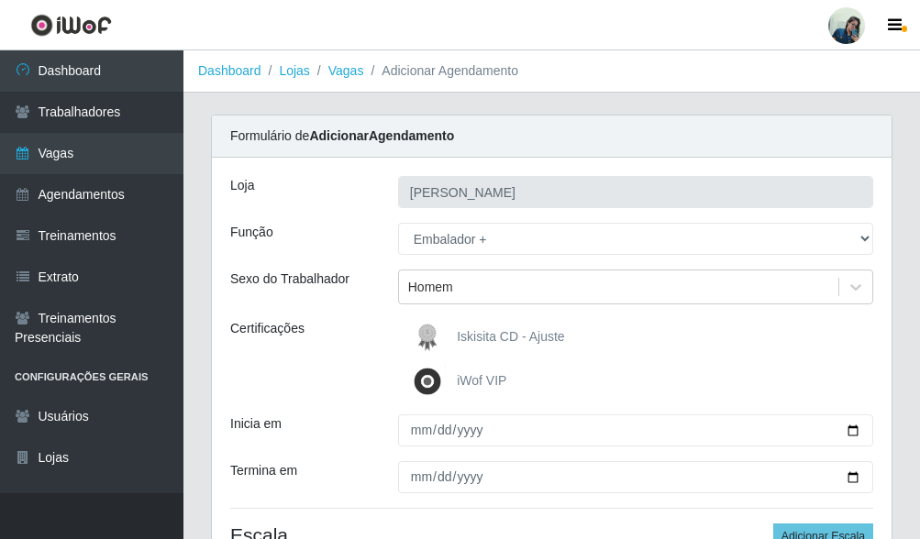
click at [429, 384] on img at bounding box center [431, 381] width 44 height 37
click at [0, 0] on input "iWof VIP" at bounding box center [0, 0] width 0 height 0
click at [429, 384] on img at bounding box center [431, 381] width 44 height 37
click at [0, 0] on input "iWof VIP" at bounding box center [0, 0] width 0 height 0
click at [321, 360] on div "Certificações" at bounding box center [300, 359] width 168 height 81
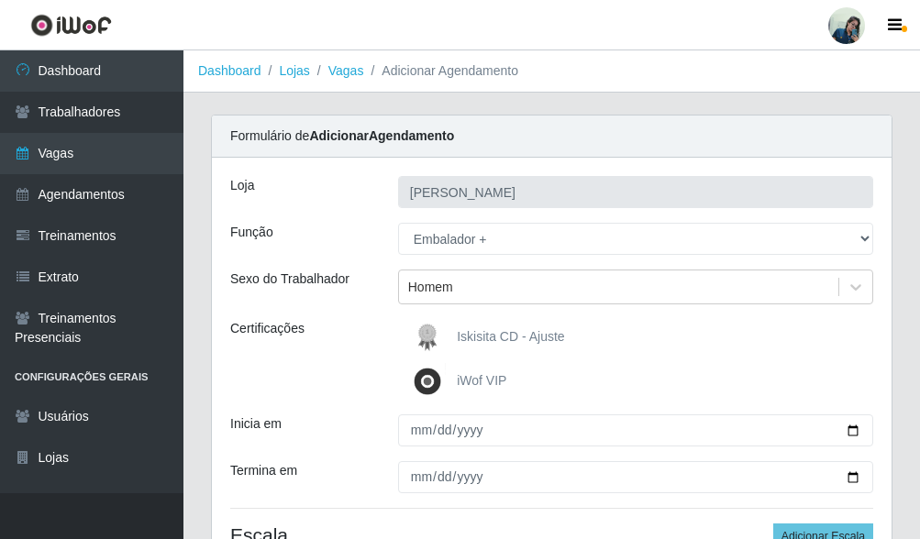
scroll to position [180, 0]
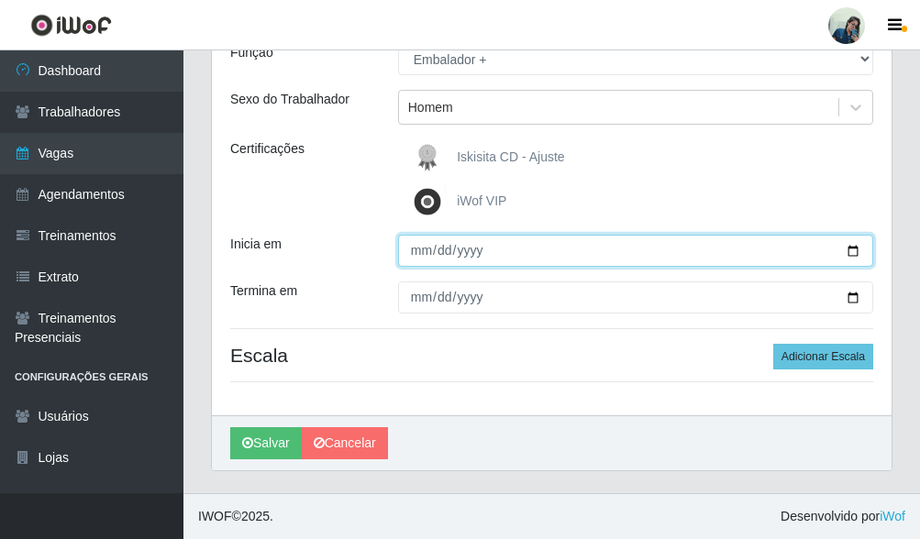
click at [417, 257] on input "Inicia em" at bounding box center [635, 251] width 475 height 32
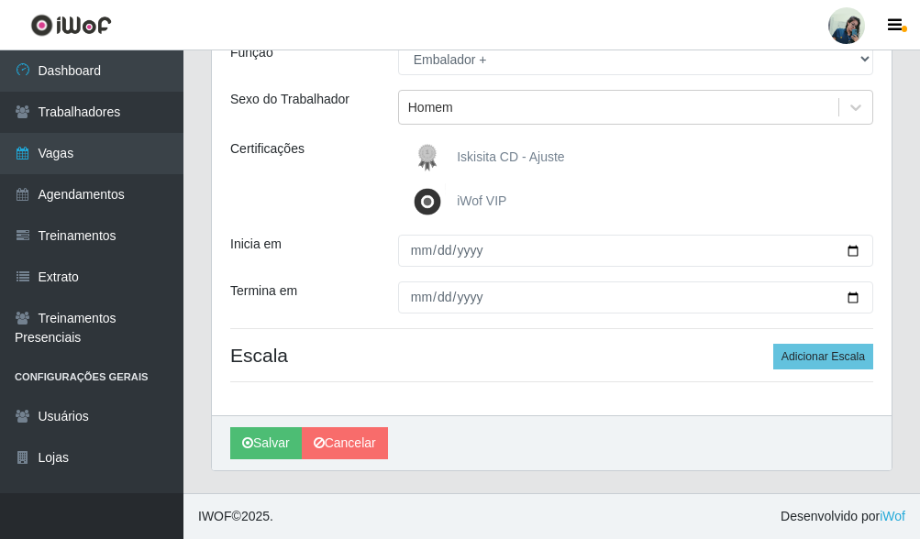
click at [509, 401] on div "[PERSON_NAME] Função [Selecione...] Auxiliar de Estacionamento Auxiliar de Esta…" at bounding box center [552, 196] width 680 height 437
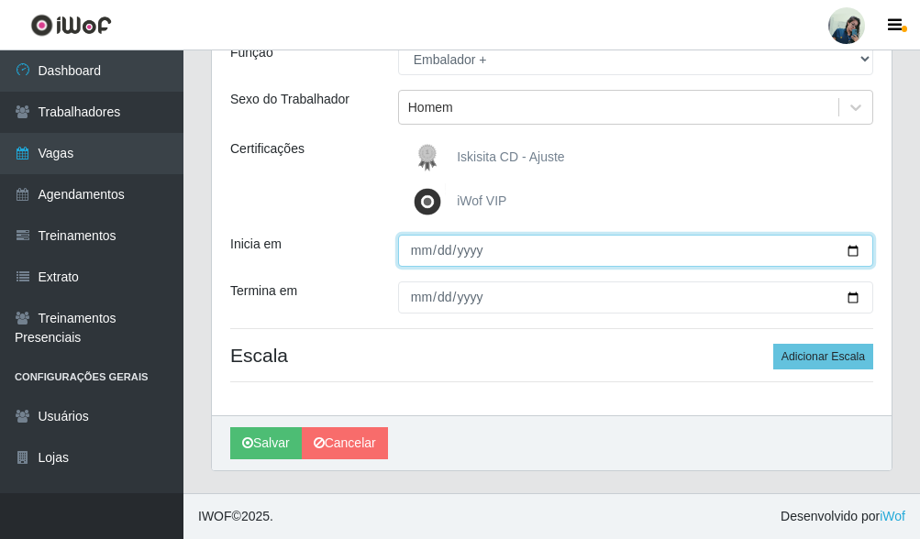
click at [452, 255] on input "Inicia em" at bounding box center [635, 251] width 475 height 32
type input "275760-09-13"
type input "[DATE]"
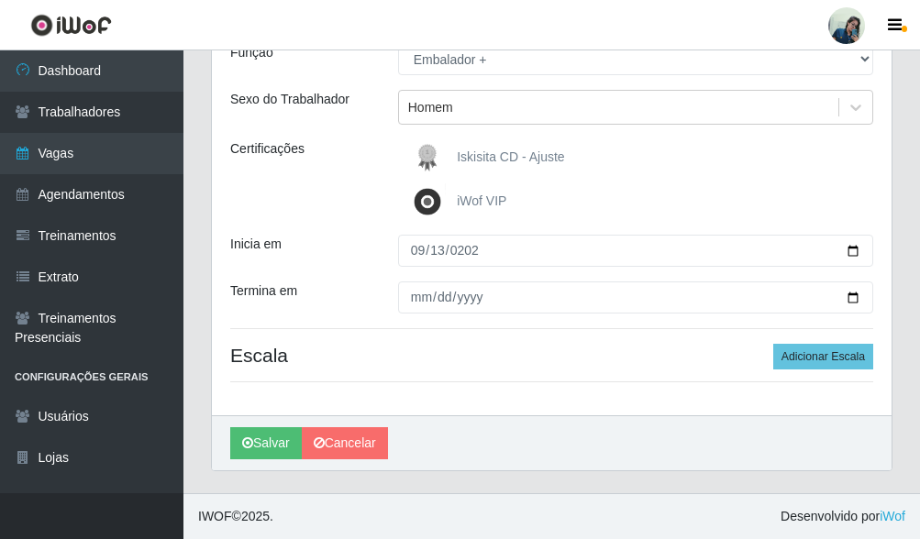
click at [396, 298] on div at bounding box center [635, 298] width 503 height 32
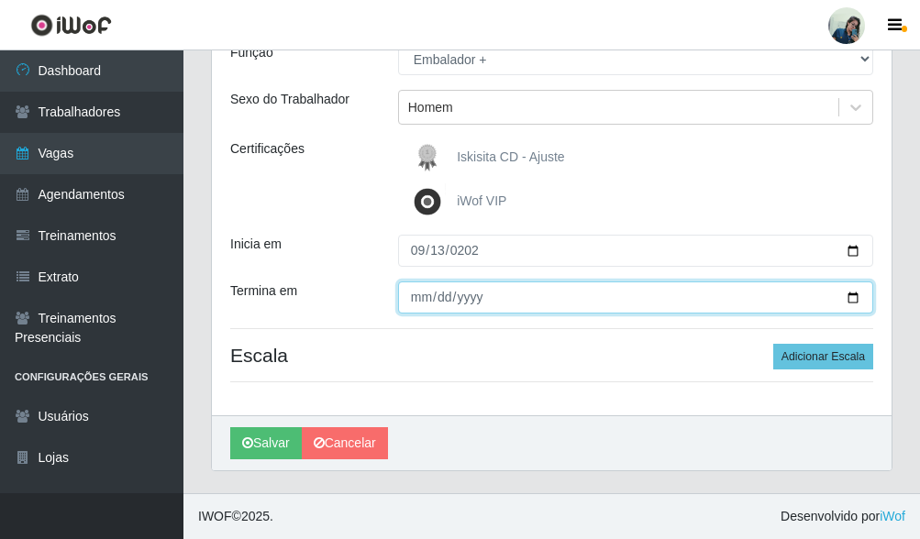
click at [415, 294] on input "Termina em" at bounding box center [635, 298] width 475 height 32
type input "[DATE]"
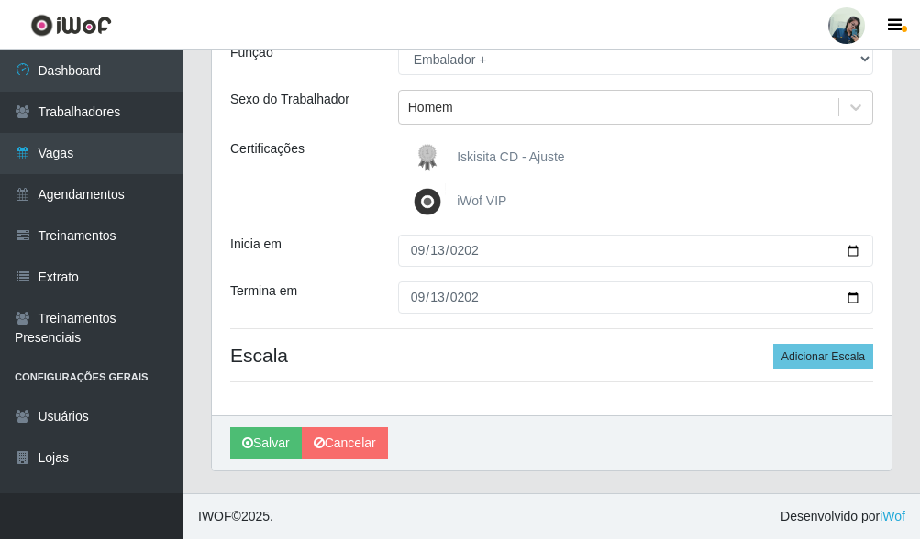
click at [349, 214] on div "Certificações" at bounding box center [300, 179] width 168 height 81
click at [348, 286] on div "Termina em" at bounding box center [300, 298] width 168 height 32
click at [815, 364] on button "Adicionar Escala" at bounding box center [823, 357] width 100 height 26
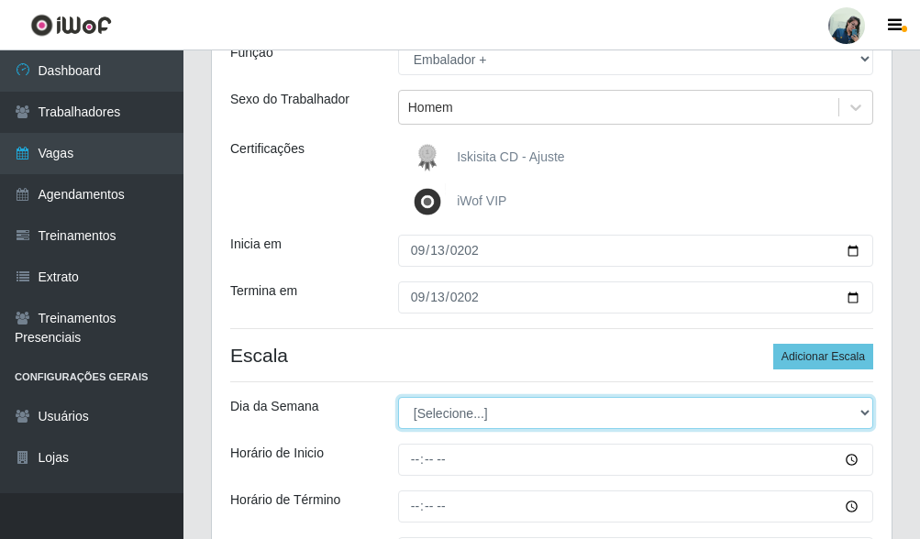
click at [419, 417] on select "[Selecione...] Segunda Terça Quarta Quinta Sexta Sábado Domingo" at bounding box center [635, 413] width 475 height 32
select select "6"
click at [398, 397] on select "[Selecione...] Segunda Terça Quarta Quinta Sexta Sábado Domingo" at bounding box center [635, 413] width 475 height 32
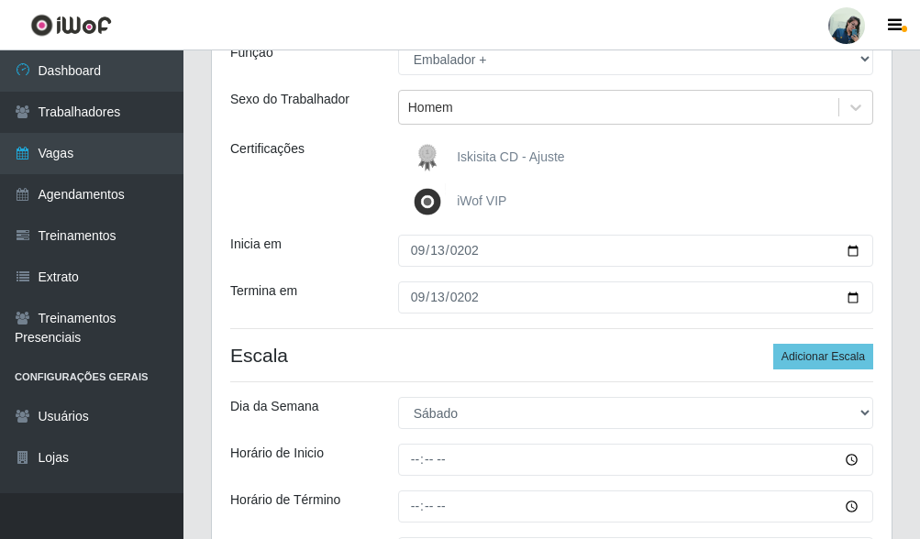
click at [398, 372] on div "[PERSON_NAME] Função [Selecione...] Auxiliar de Estacionamento Auxiliar de Esta…" at bounding box center [552, 298] width 680 height 640
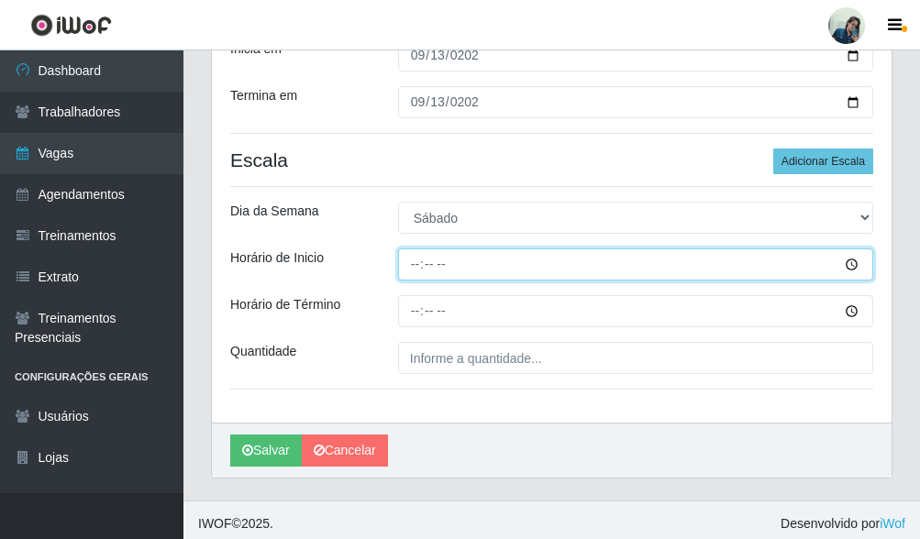
click at [418, 265] on input "Horário de Inicio" at bounding box center [635, 265] width 475 height 32
type input "10:30"
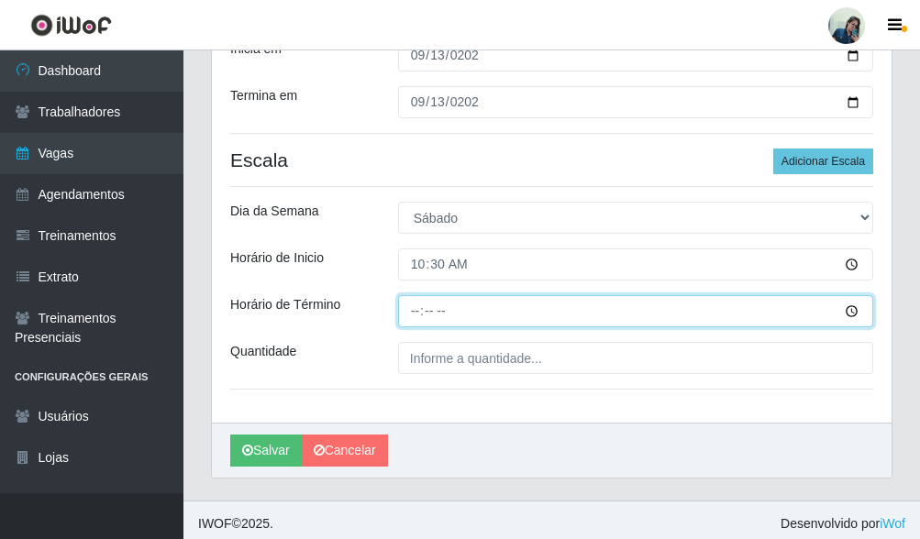
click at [419, 315] on input "Horário de Término" at bounding box center [635, 311] width 475 height 32
type input "16:30"
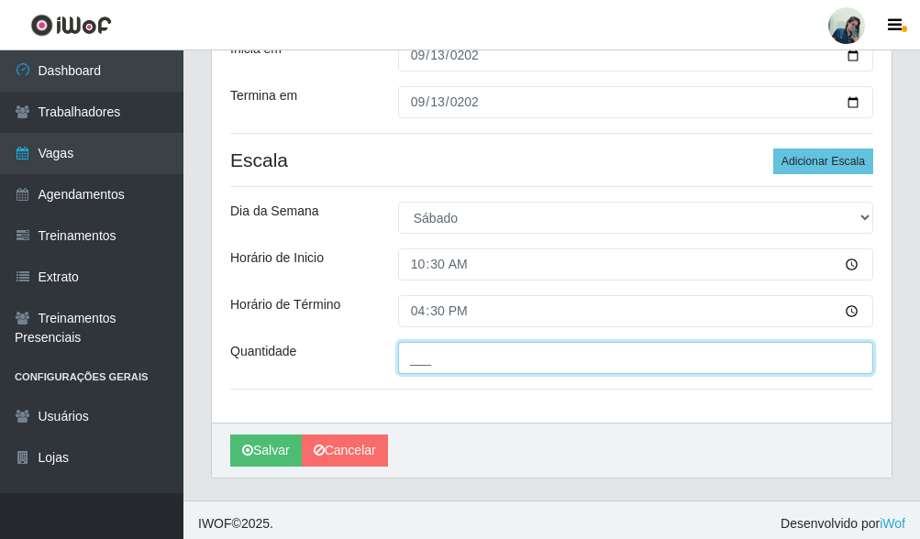
click at [436, 355] on input "___" at bounding box center [635, 358] width 475 height 32
type input "3__"
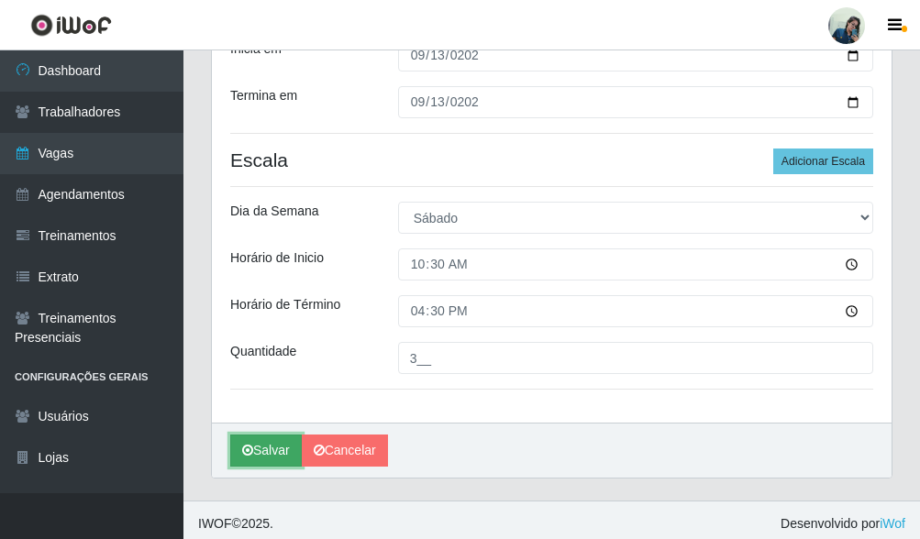
click at [278, 453] on button "Salvar" at bounding box center [266, 451] width 72 height 32
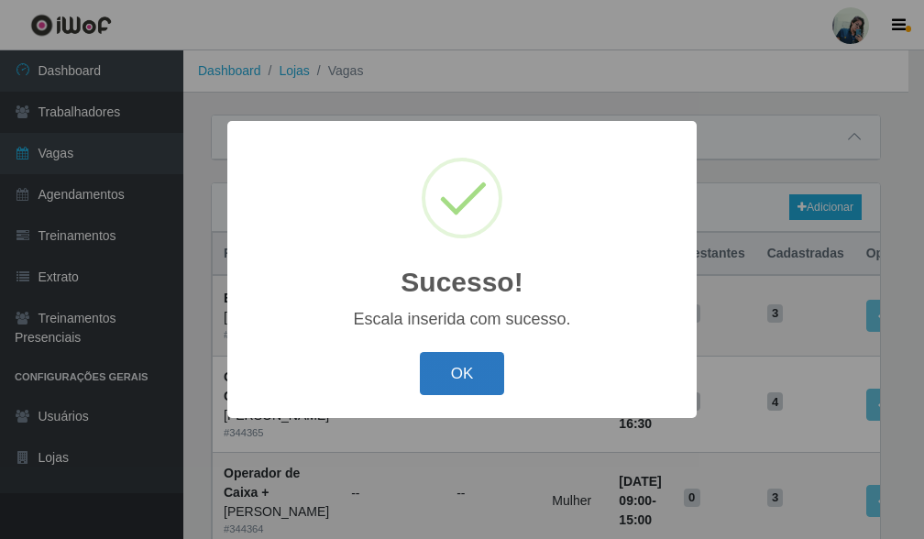
click at [503, 380] on button "OK" at bounding box center [462, 373] width 85 height 43
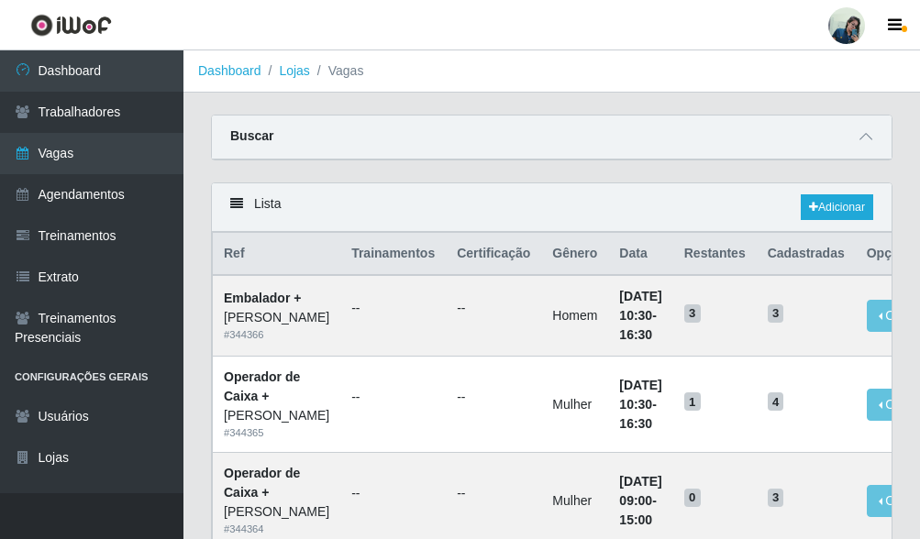
click at [468, 357] on td "--" at bounding box center [493, 316] width 95 height 82
click at [495, 143] on div "Buscar" at bounding box center [552, 138] width 680 height 44
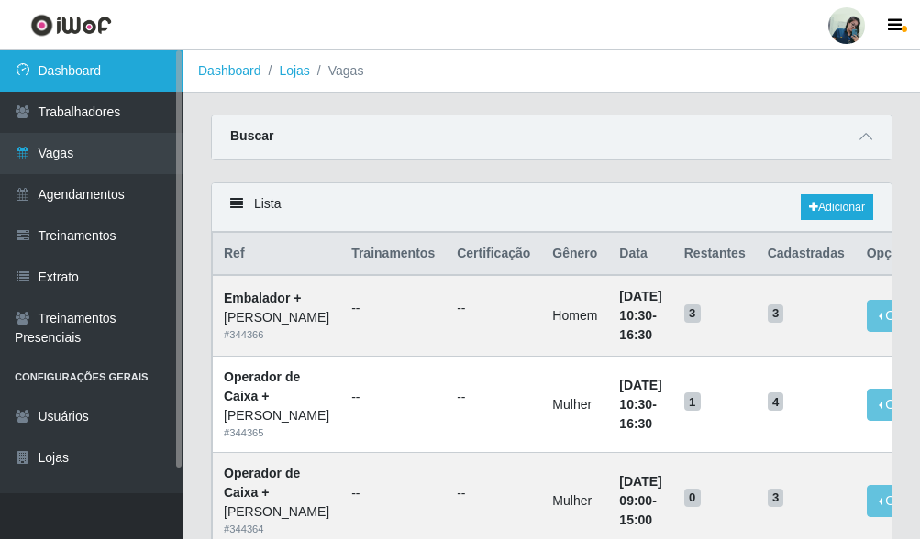
click at [50, 75] on link "Dashboard" at bounding box center [91, 70] width 183 height 41
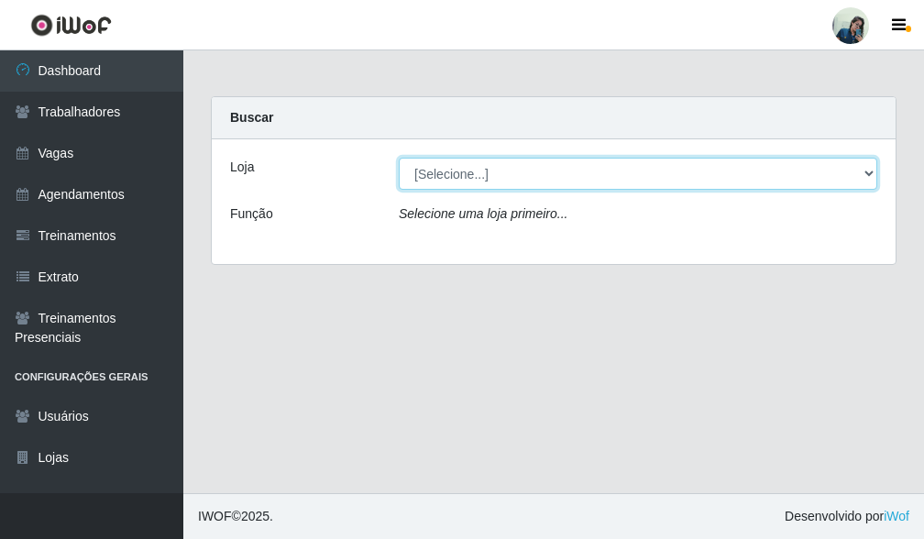
click at [460, 177] on select "[Selecione...] [PERSON_NAME]" at bounding box center [638, 174] width 479 height 32
select select "430"
click at [399, 158] on select "[Selecione...] [PERSON_NAME]" at bounding box center [638, 174] width 479 height 32
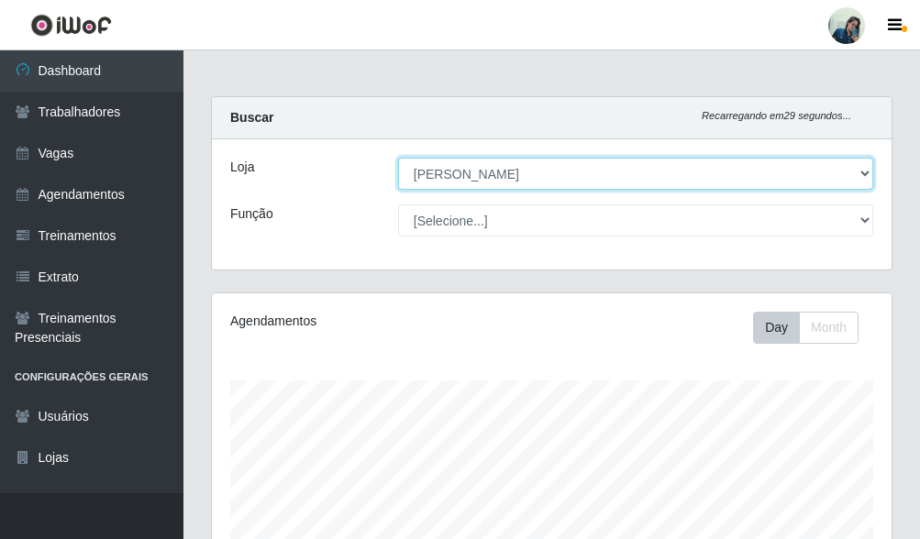
scroll to position [381, 680]
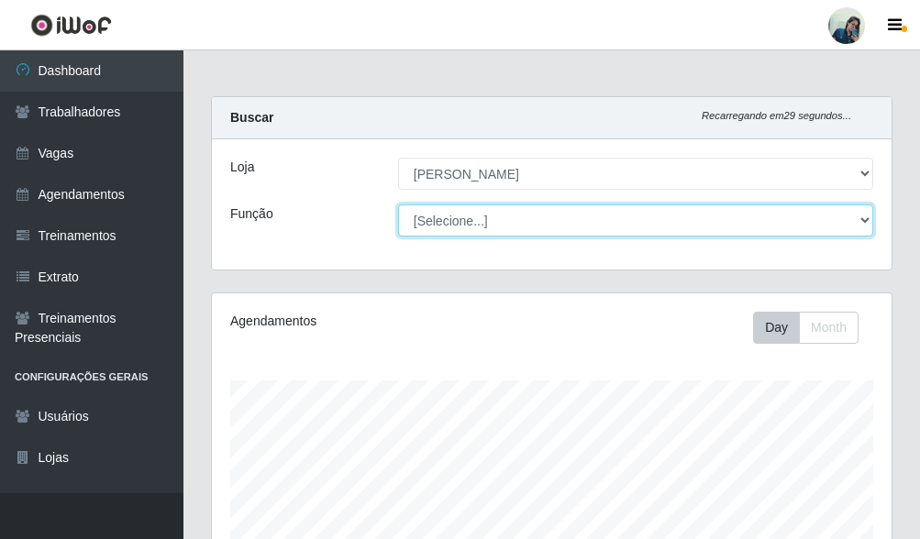
click at [454, 232] on select "[Selecione...] Auxiliar de Estacionamento Auxiliar de Estacionamento + Auxiliar…" at bounding box center [635, 220] width 475 height 32
select select "72"
click at [398, 204] on select "[Selecione...] Auxiliar de Estacionamento Auxiliar de Estacionamento + Auxiliar…" at bounding box center [635, 220] width 475 height 32
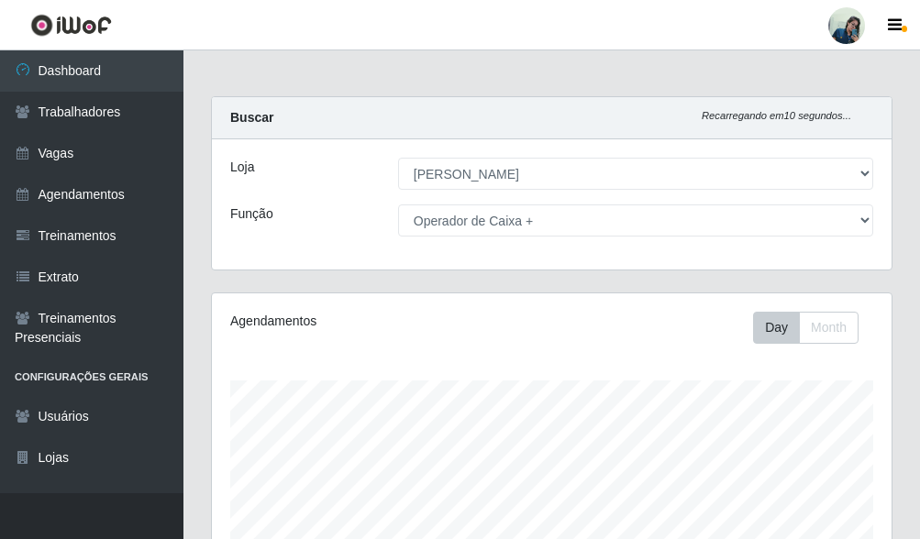
click at [899, 321] on div "Agendamentos Day Month" at bounding box center [551, 495] width 709 height 404
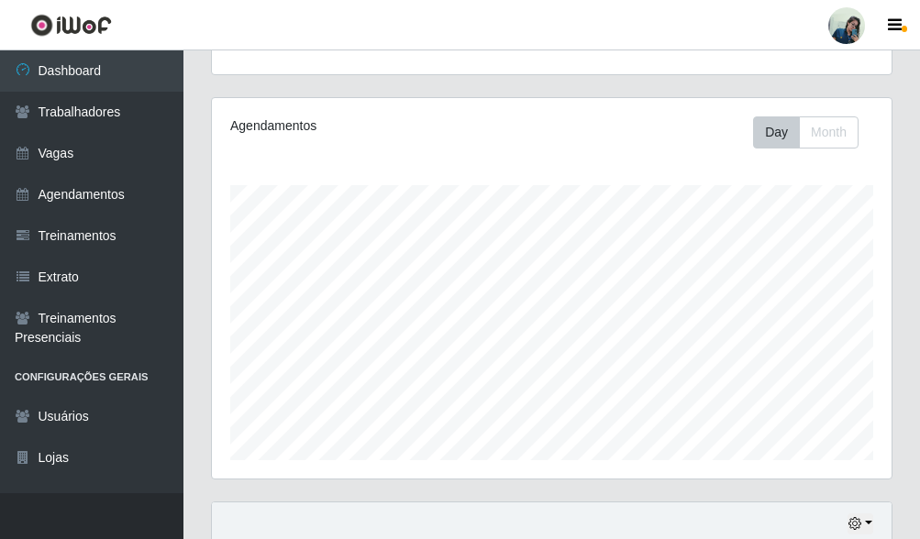
scroll to position [352, 0]
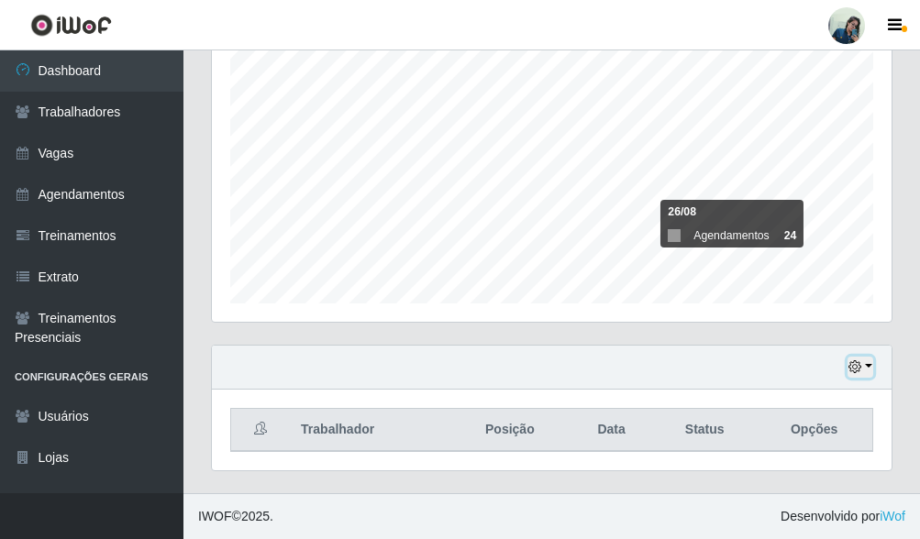
click at [860, 375] on button "button" at bounding box center [860, 367] width 26 height 21
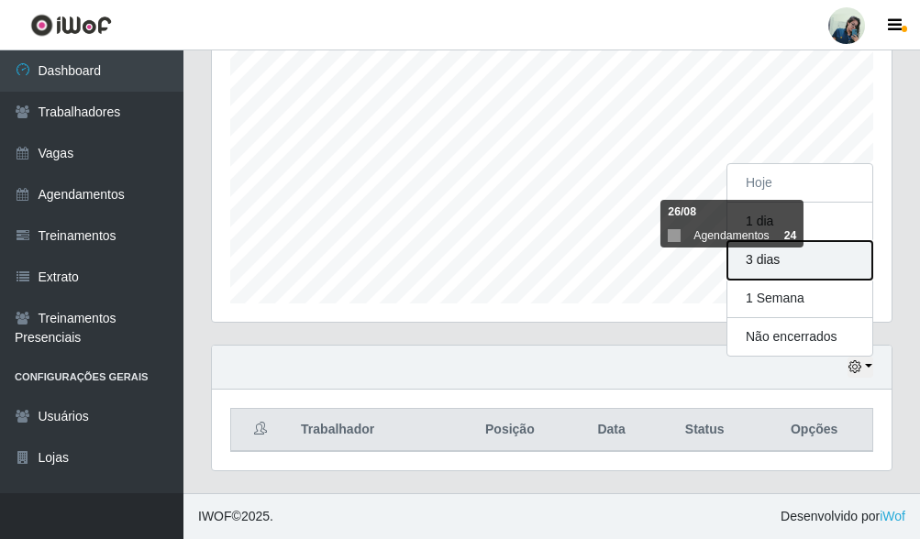
click at [749, 248] on button "3 dias" at bounding box center [799, 260] width 145 height 39
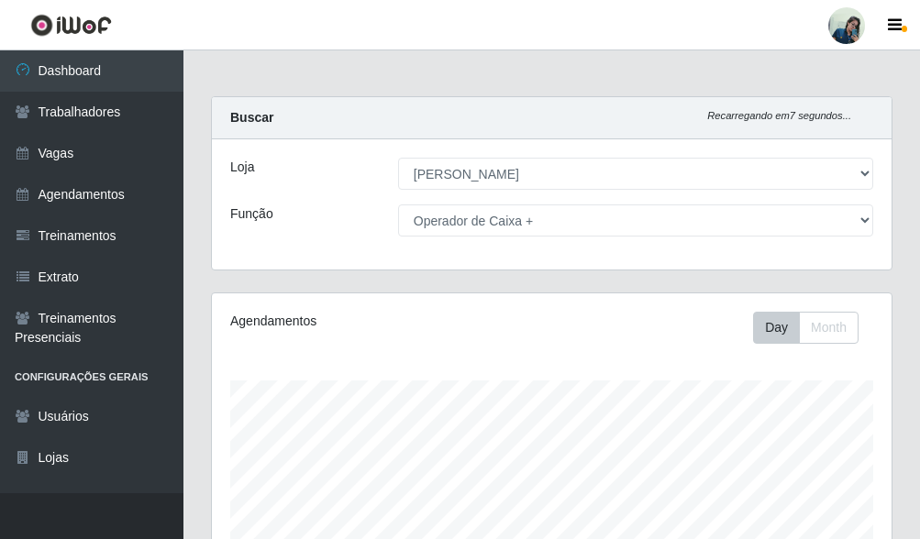
scroll to position [352, 0]
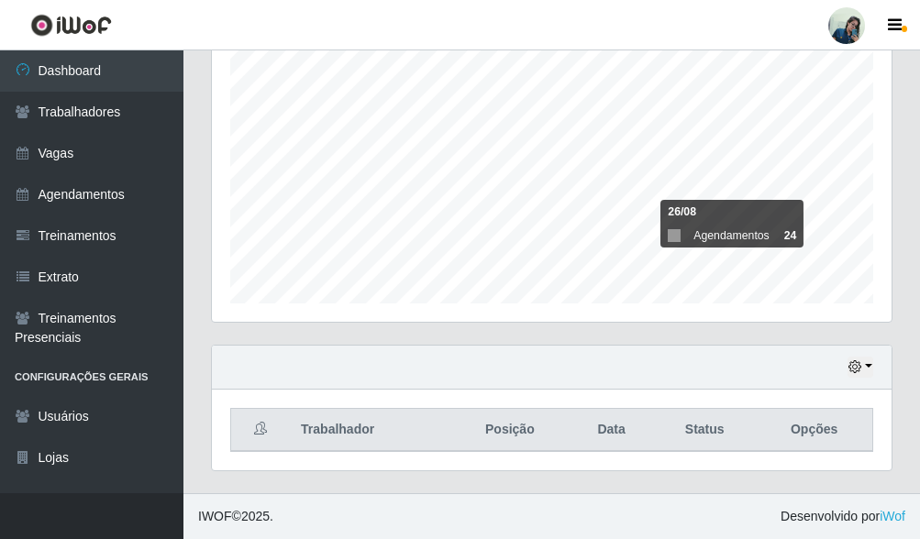
click at [837, 368] on div "Hoje 1 dia 3 dias 1 Semana Não encerrados" at bounding box center [552, 368] width 680 height 44
click at [869, 361] on button "button" at bounding box center [860, 367] width 26 height 21
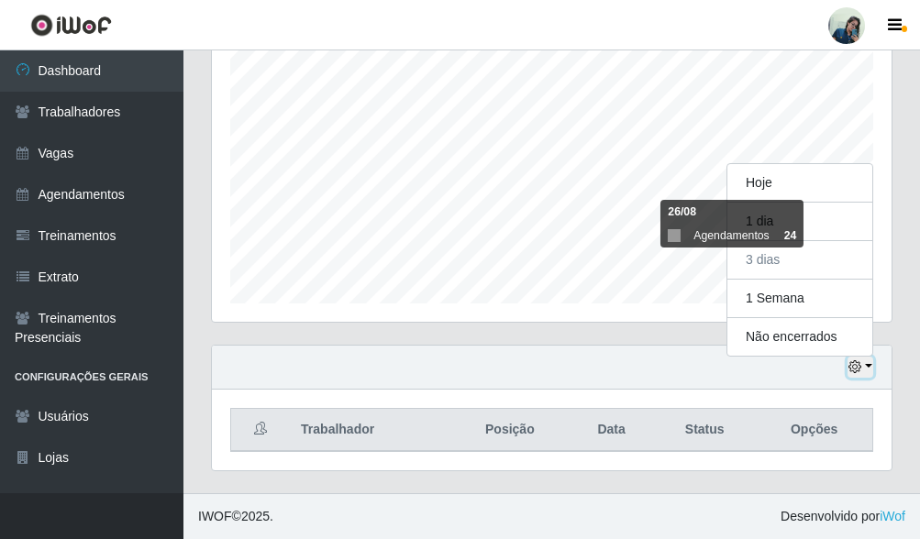
scroll to position [381, 680]
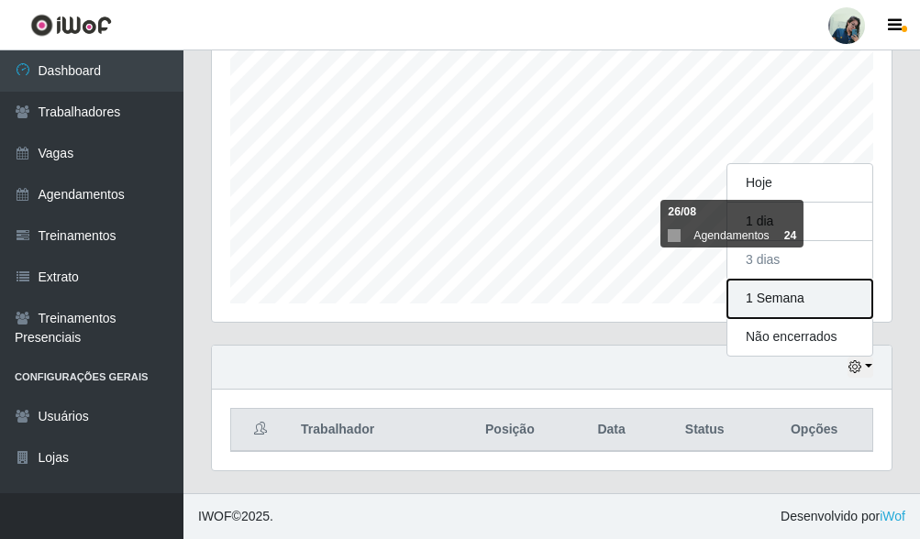
click at [779, 309] on button "1 Semana" at bounding box center [799, 299] width 145 height 39
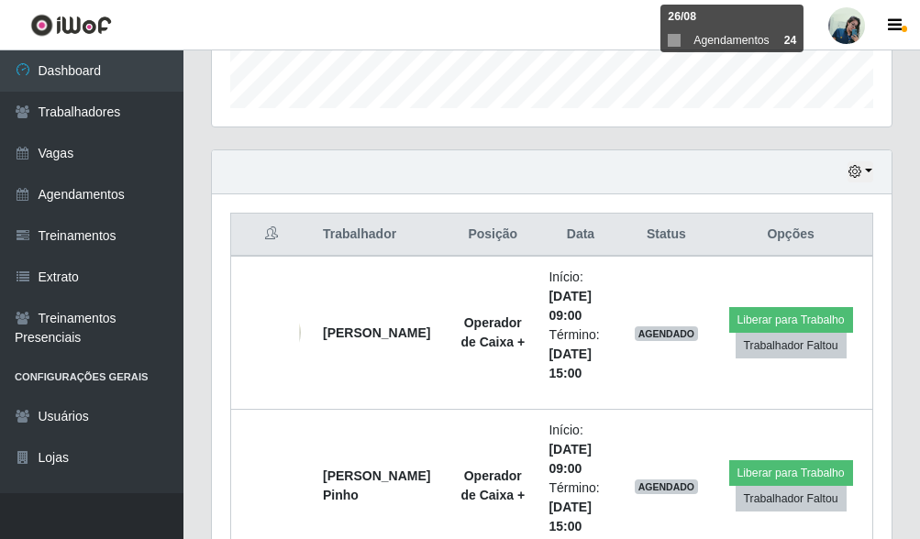
scroll to position [584, 0]
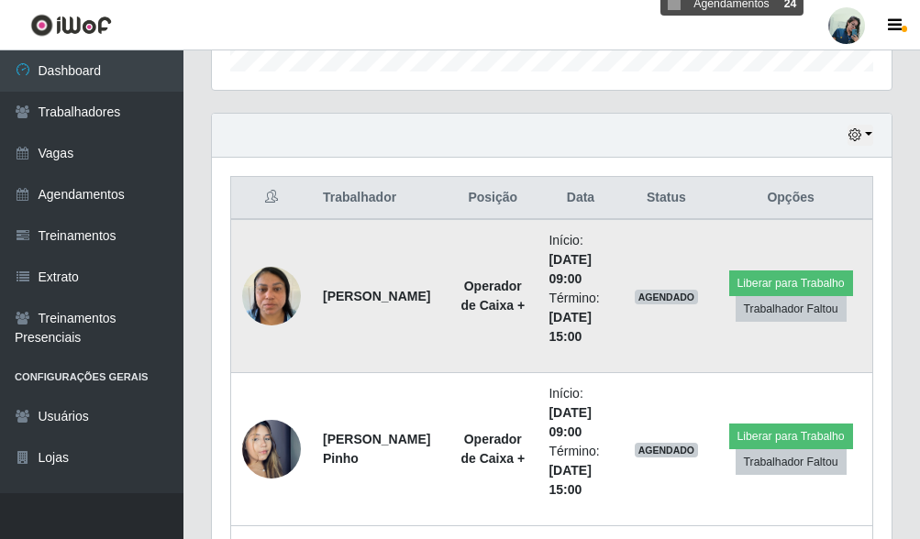
click at [460, 290] on strong "Operador de Caixa +" at bounding box center [492, 296] width 64 height 34
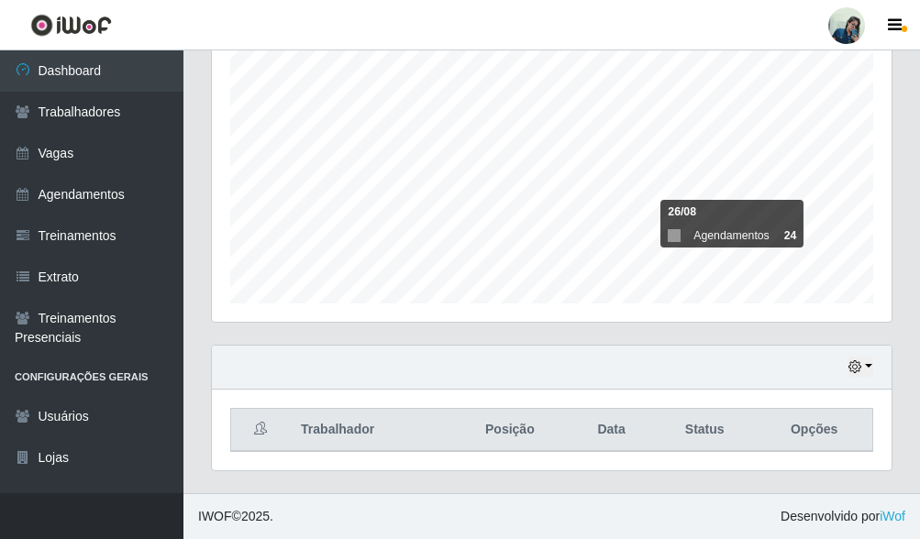
scroll to position [352, 0]
click at [863, 374] on button "button" at bounding box center [860, 367] width 26 height 21
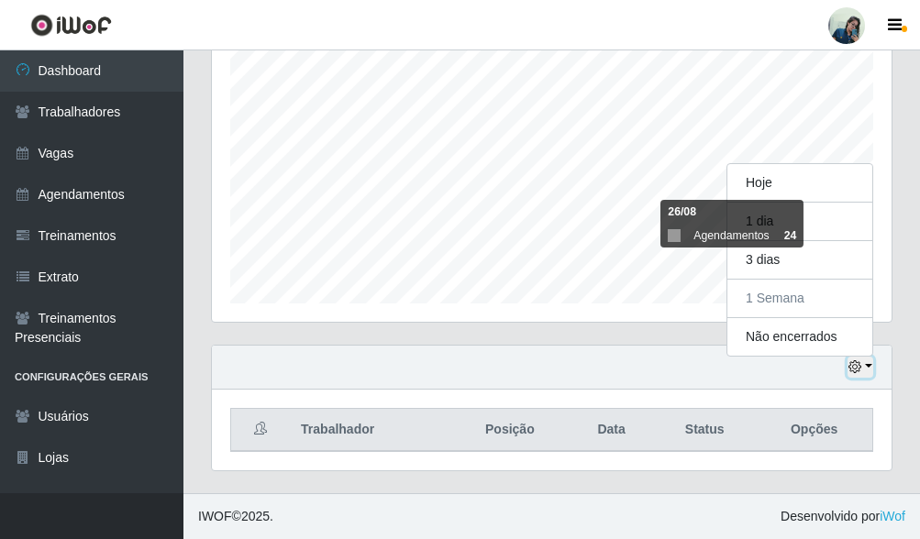
scroll to position [381, 680]
click at [203, 299] on div "Agendamentos Day Month 26/08 Agendamentos 24" at bounding box center [551, 142] width 709 height 404
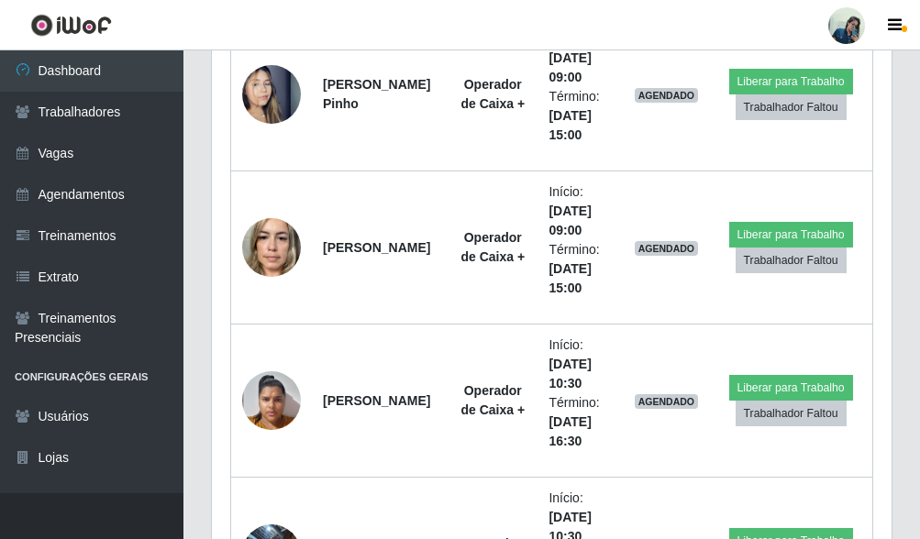
scroll to position [1271, 0]
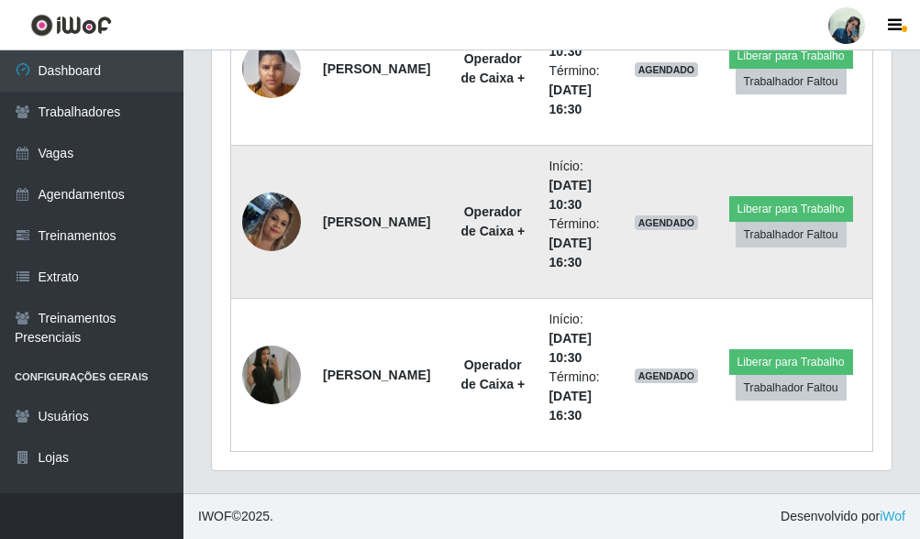
click at [274, 235] on img at bounding box center [271, 222] width 59 height 105
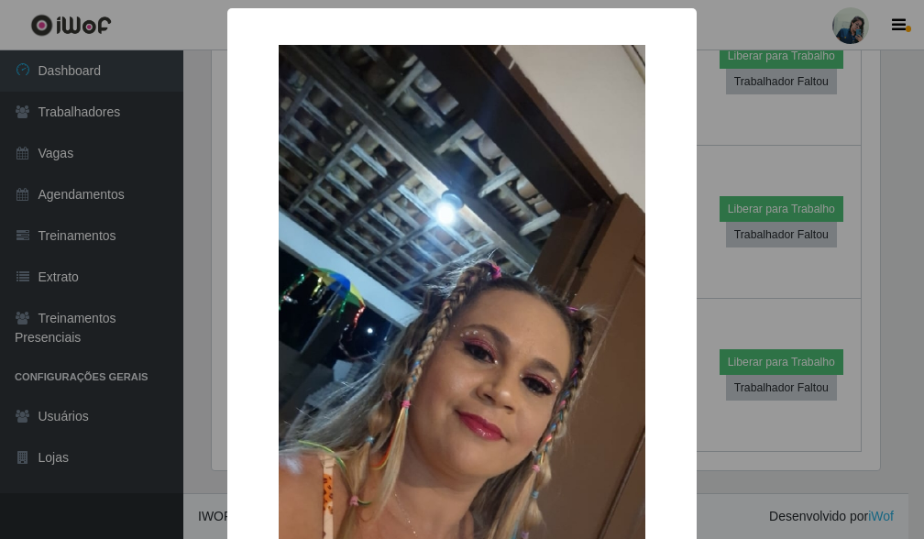
click at [200, 219] on div "× OK Cancel" at bounding box center [462, 269] width 924 height 539
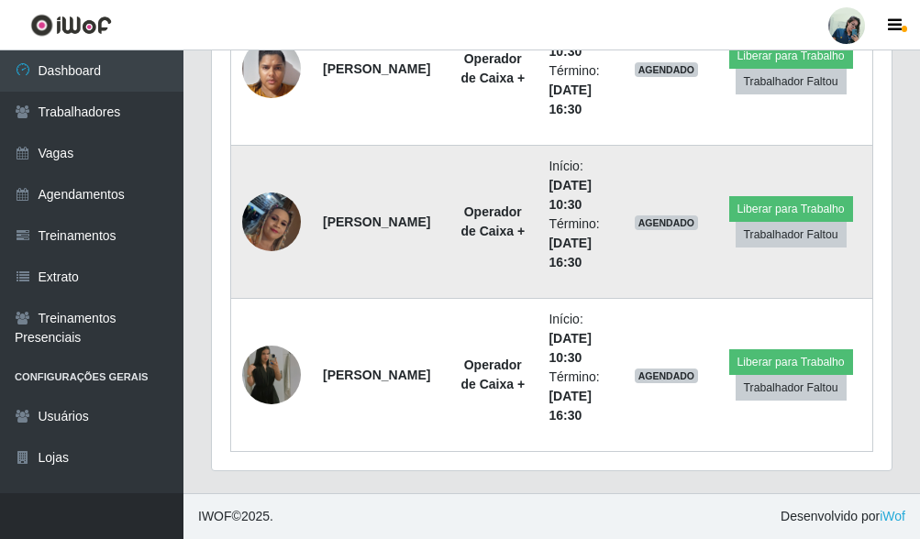
scroll to position [381, 680]
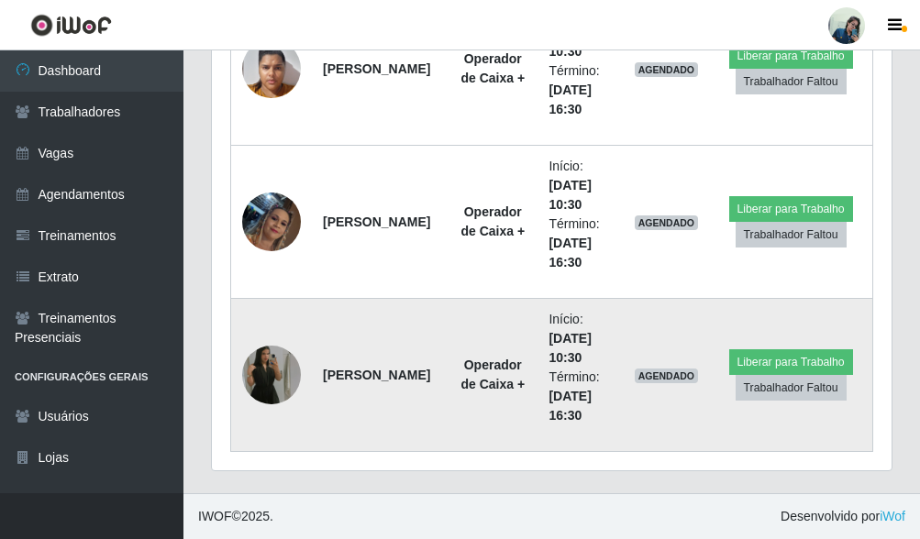
click at [275, 386] on img at bounding box center [271, 375] width 59 height 105
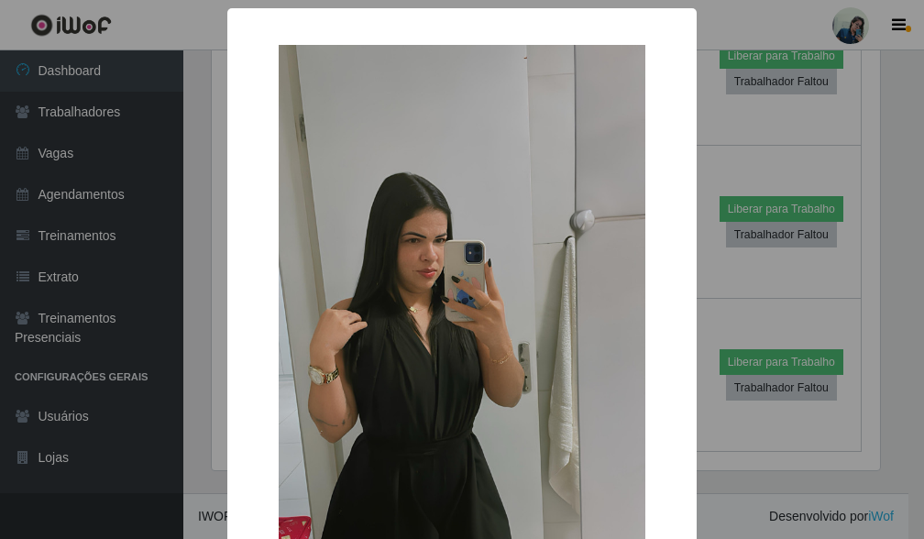
click at [195, 154] on div "× OK Cancel" at bounding box center [462, 269] width 924 height 539
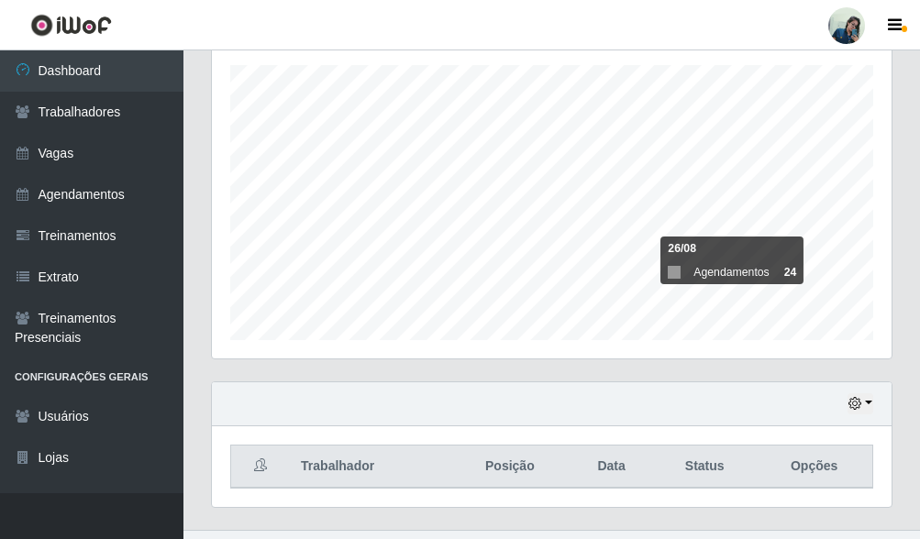
scroll to position [352, 0]
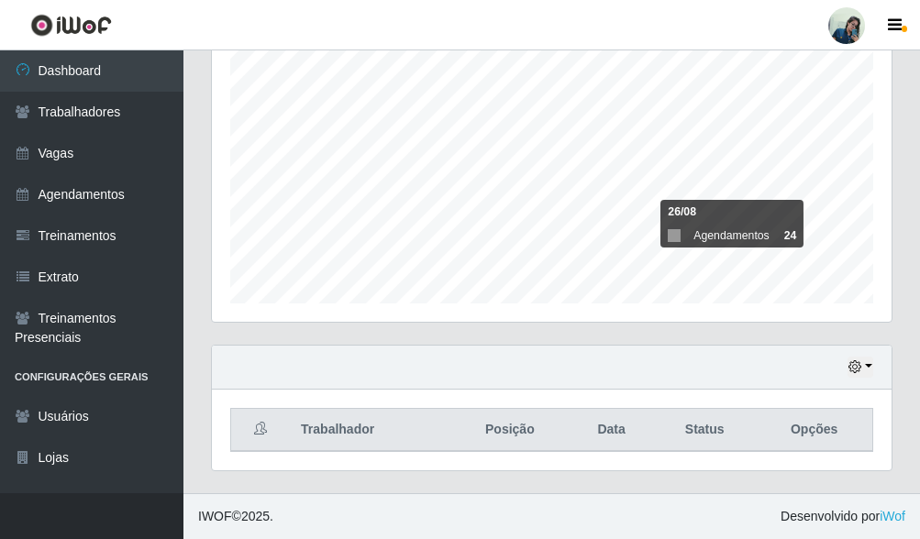
click at [215, 312] on div "Agendamentos Day Month 26/08 Agendamentos 24" at bounding box center [552, 131] width 680 height 381
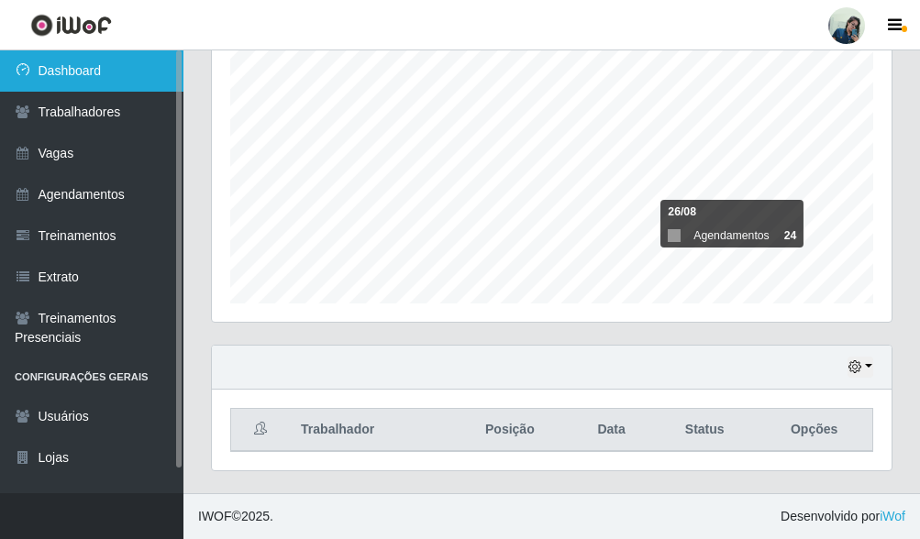
click at [55, 66] on link "Dashboard" at bounding box center [91, 70] width 183 height 41
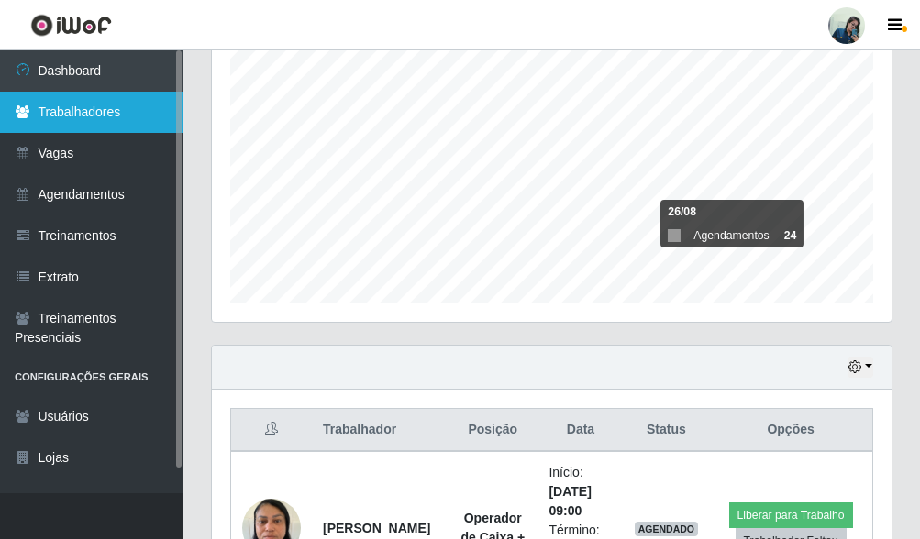
click at [68, 125] on link "Trabalhadores" at bounding box center [91, 112] width 183 height 41
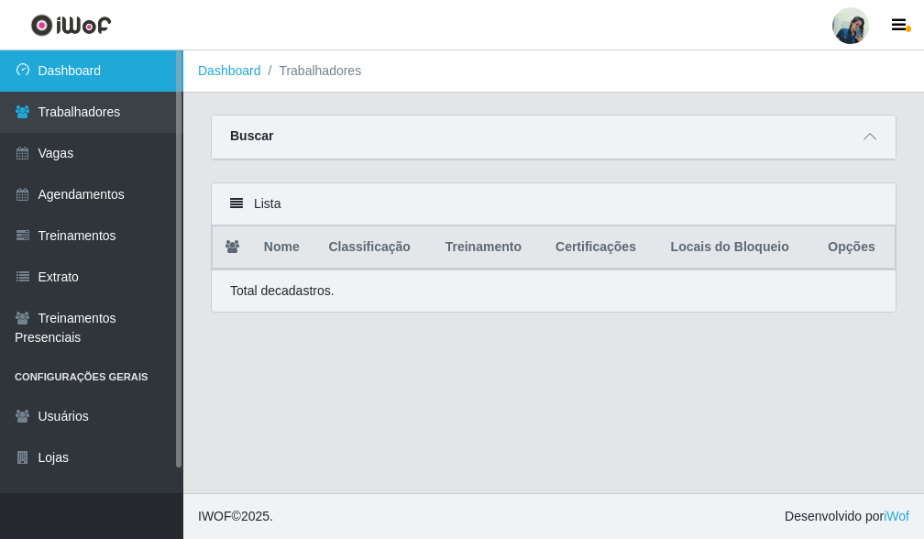
click at [78, 69] on link "Dashboard" at bounding box center [91, 70] width 183 height 41
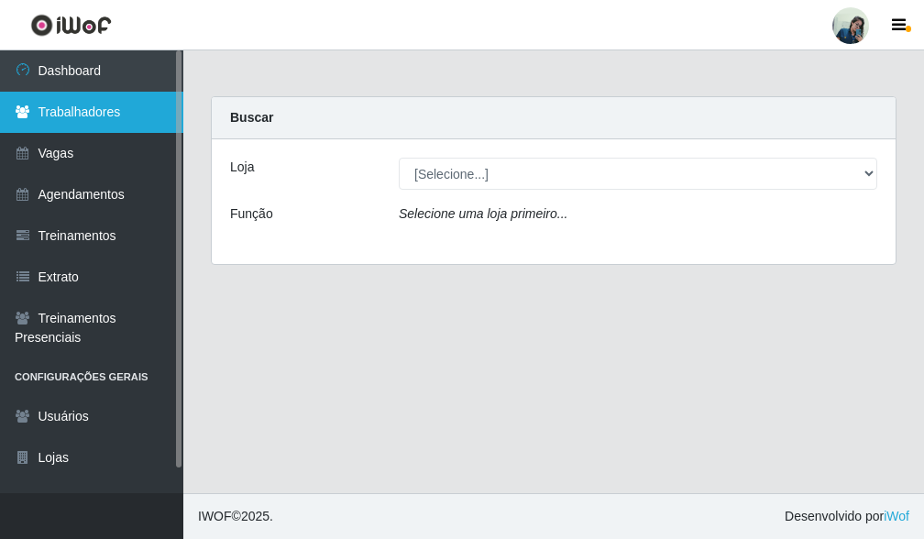
click at [112, 119] on link "Trabalhadores" at bounding box center [91, 112] width 183 height 41
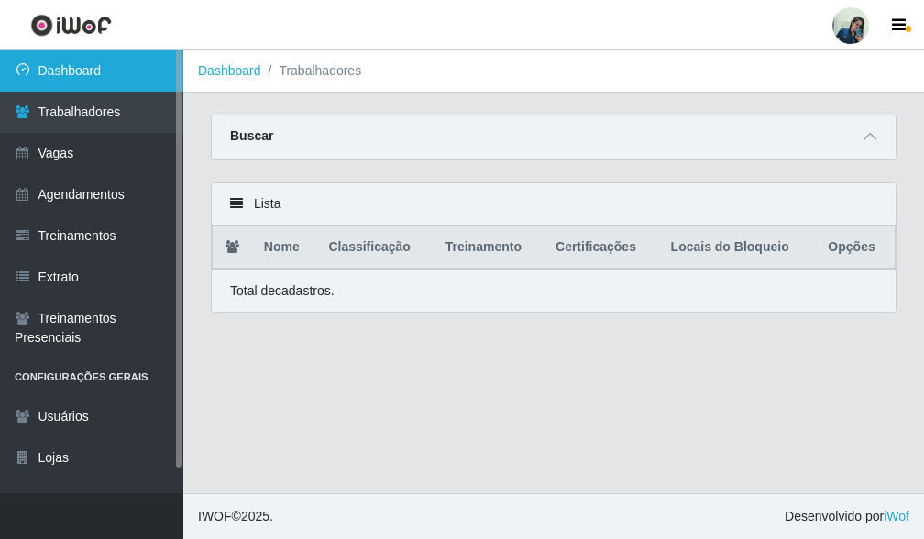
click at [105, 77] on link "Dashboard" at bounding box center [91, 70] width 183 height 41
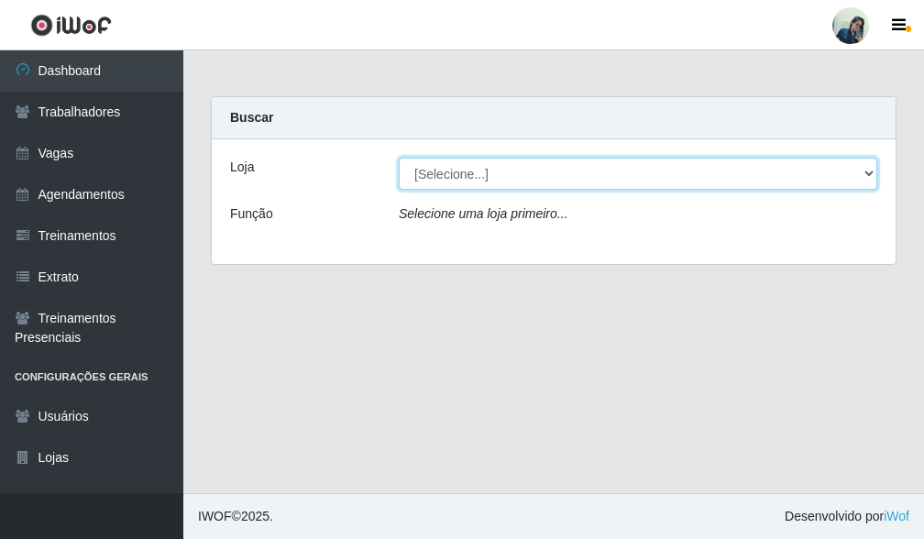
click at [546, 182] on select "[Selecione...] [PERSON_NAME]" at bounding box center [638, 174] width 479 height 32
select select "430"
click at [399, 158] on select "[Selecione...] [PERSON_NAME]" at bounding box center [638, 174] width 479 height 32
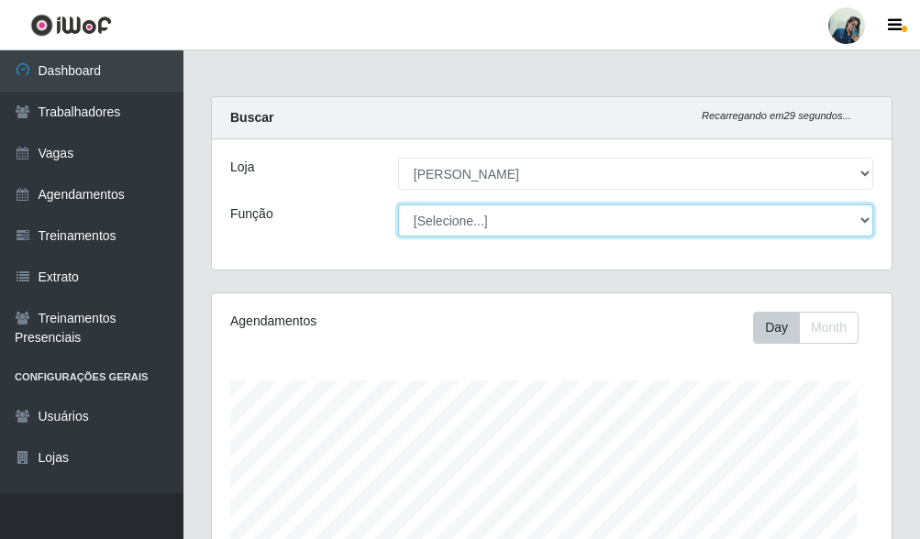
click at [446, 215] on select "[Selecione...] Auxiliar de Estacionamento Auxiliar de Estacionamento + Auxiliar…" at bounding box center [635, 220] width 475 height 32
select select "72"
click at [398, 204] on select "[Selecione...] Auxiliar de Estacionamento Auxiliar de Estacionamento + Auxiliar…" at bounding box center [635, 220] width 475 height 32
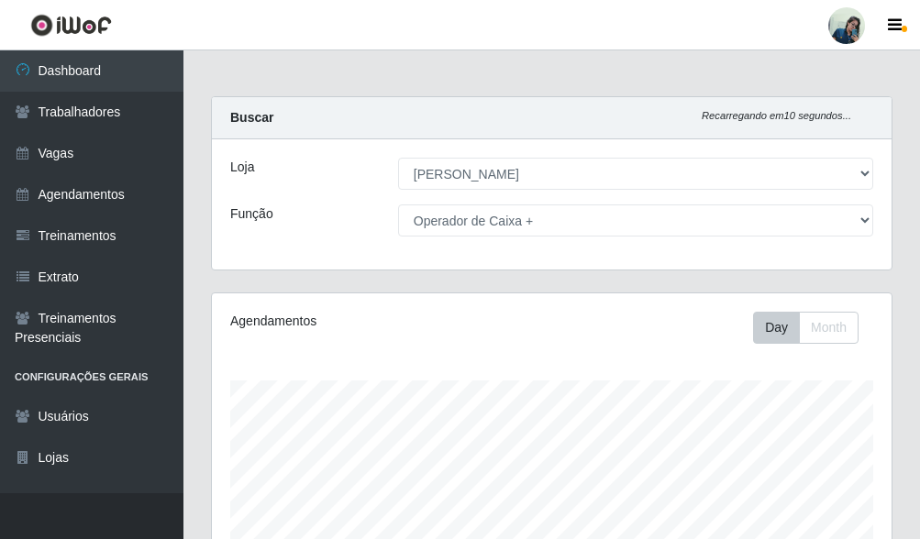
click at [224, 157] on div "Loja [Selecione...] [PERSON_NAME] Função [Selecione...] Auxiliar de Estacioname…" at bounding box center [552, 204] width 680 height 130
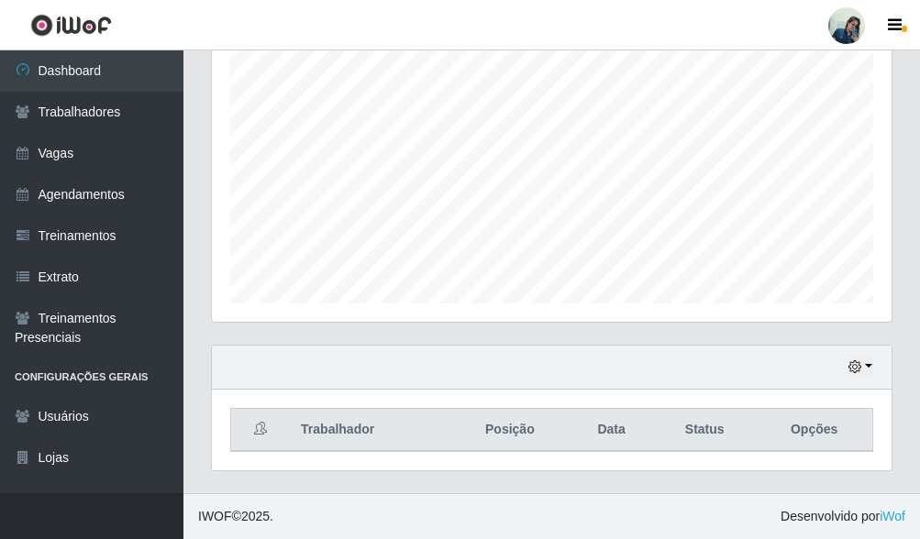
scroll to position [352, 0]
click at [850, 377] on button "button" at bounding box center [860, 367] width 26 height 21
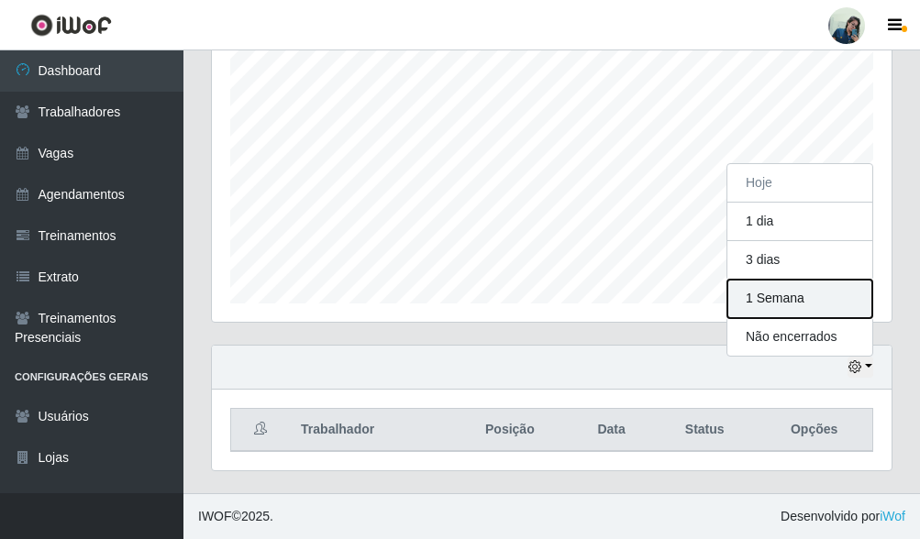
click at [774, 287] on button "1 Semana" at bounding box center [799, 299] width 145 height 39
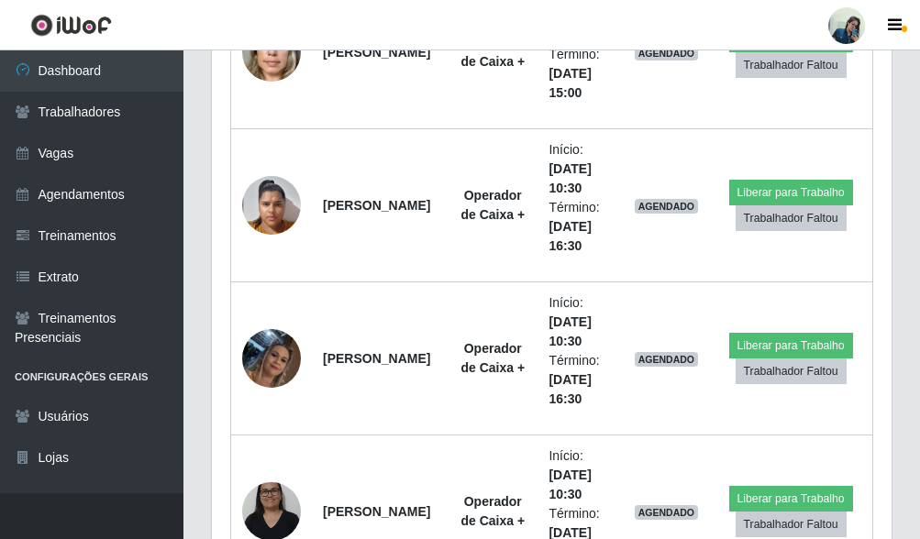
scroll to position [1331, 0]
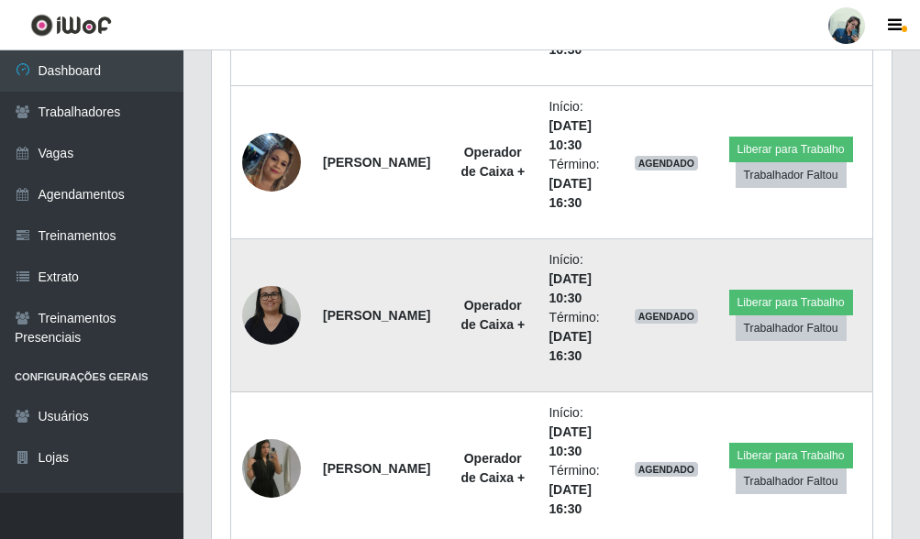
click at [269, 291] on img at bounding box center [271, 315] width 59 height 78
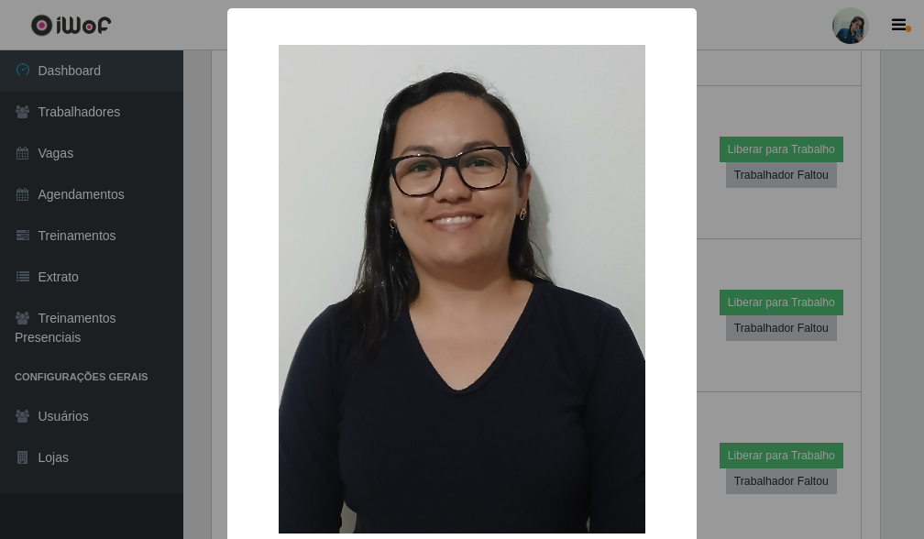
click at [246, 238] on div "×" at bounding box center [462, 289] width 433 height 525
click at [796, 72] on div "× OK Cancel" at bounding box center [462, 269] width 924 height 539
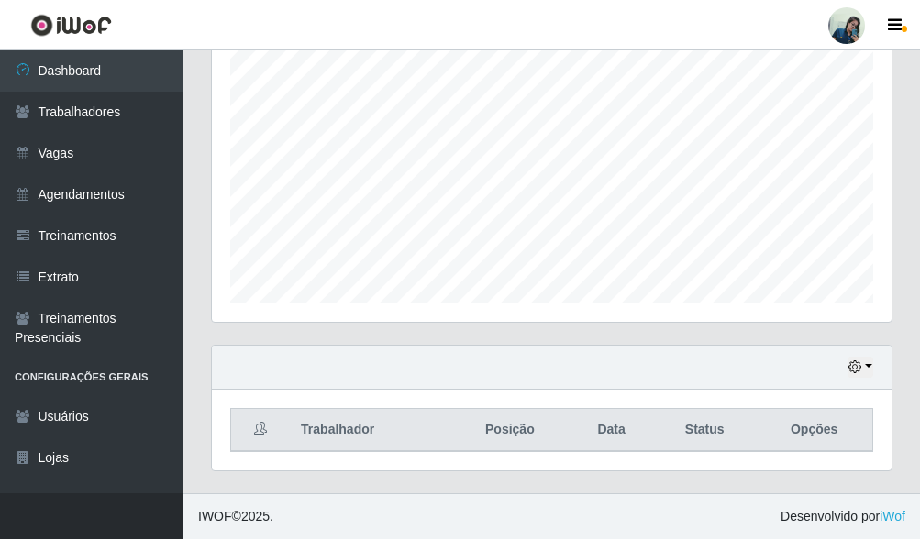
scroll to position [0, 0]
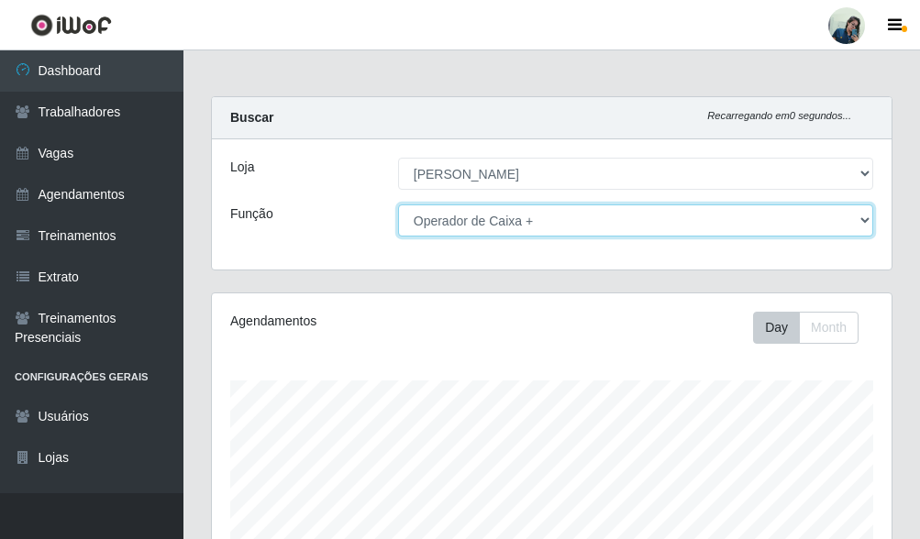
click at [536, 227] on select "[Selecione...] Auxiliar de Estacionamento Auxiliar de Estacionamento + Auxiliar…" at bounding box center [635, 220] width 475 height 32
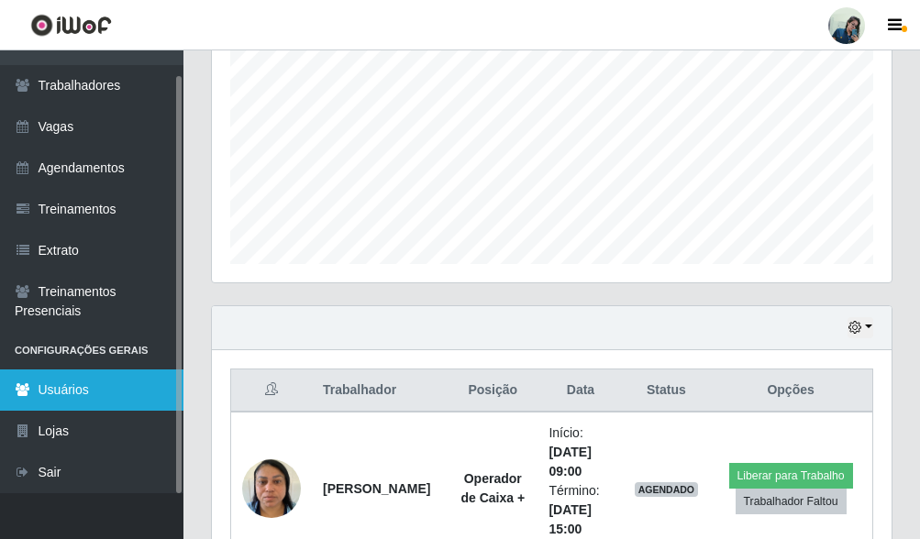
scroll to position [978, 0]
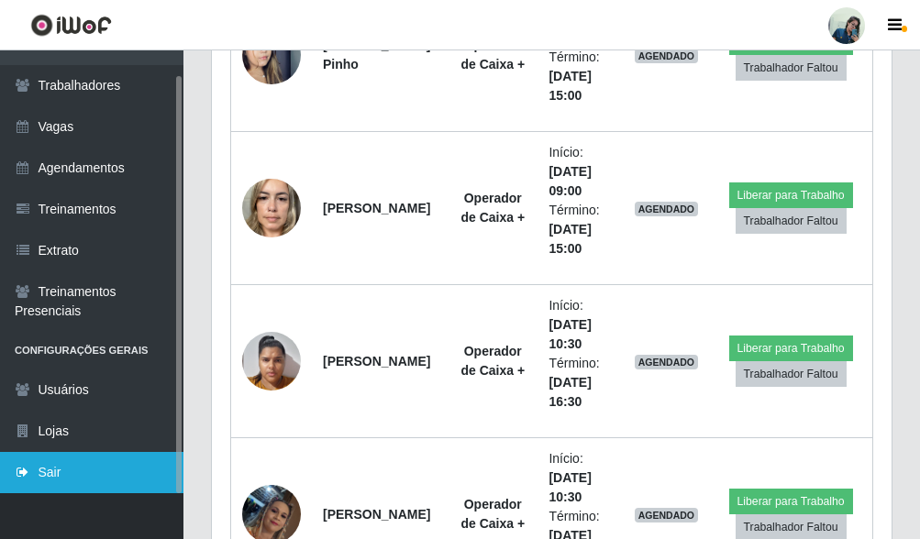
click at [61, 470] on link "Sair" at bounding box center [91, 472] width 183 height 41
